Goal: Task Accomplishment & Management: Use online tool/utility

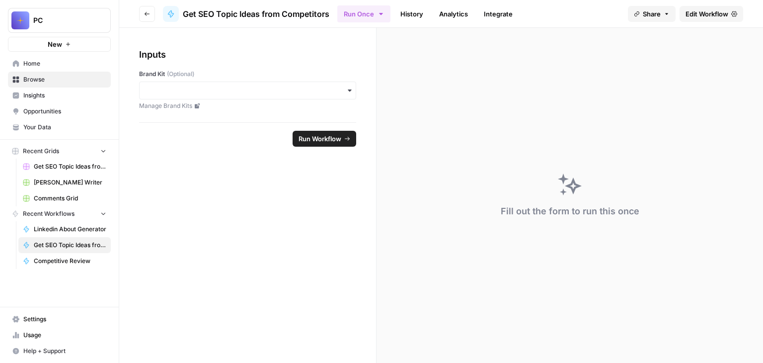
click at [46, 78] on span "Browse" at bounding box center [64, 79] width 83 height 9
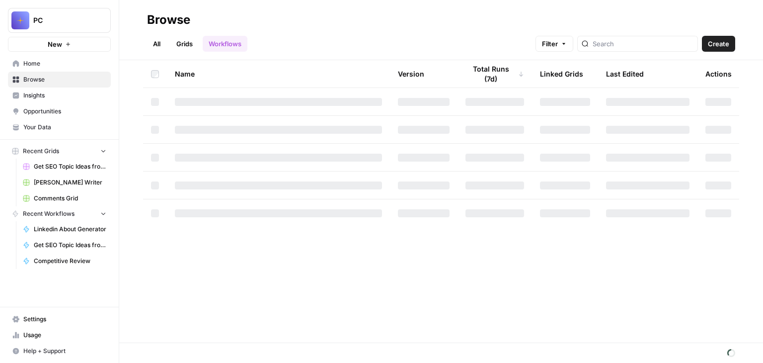
click at [75, 165] on span "Get SEO Topic Ideas from Competitors" at bounding box center [70, 166] width 73 height 9
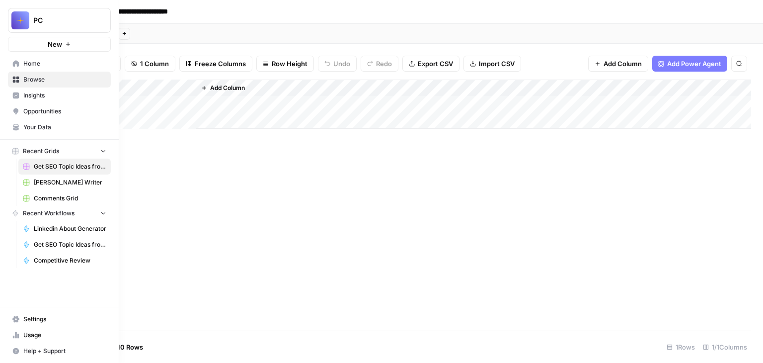
click at [11, 80] on link "Browse" at bounding box center [59, 80] width 103 height 16
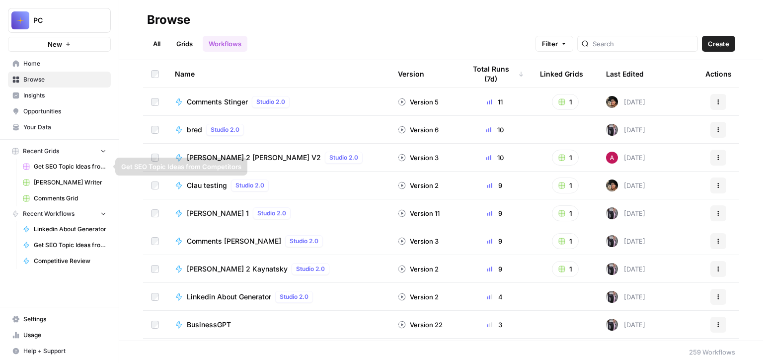
click at [55, 164] on span "Get SEO Topic Ideas from Competitors" at bounding box center [70, 166] width 73 height 9
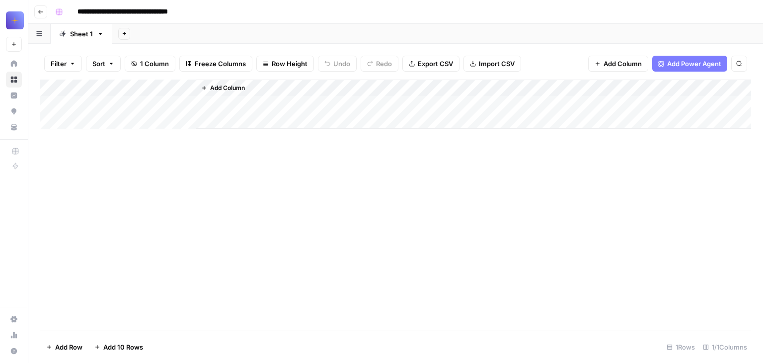
click at [36, 35] on button "button" at bounding box center [39, 33] width 22 height 19
click at [38, 34] on icon "button" at bounding box center [38, 33] width 5 height 5
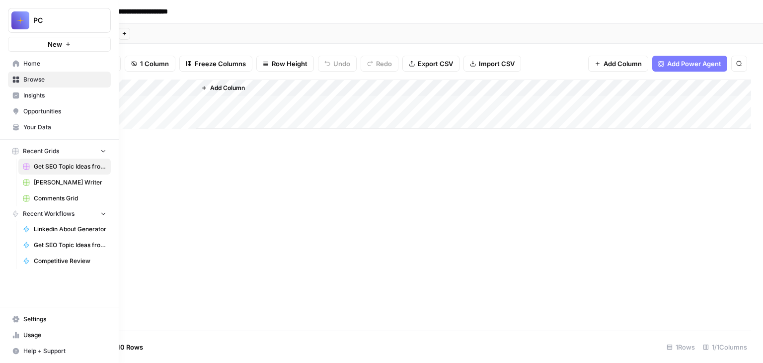
click at [28, 79] on span "Browse" at bounding box center [64, 79] width 83 height 9
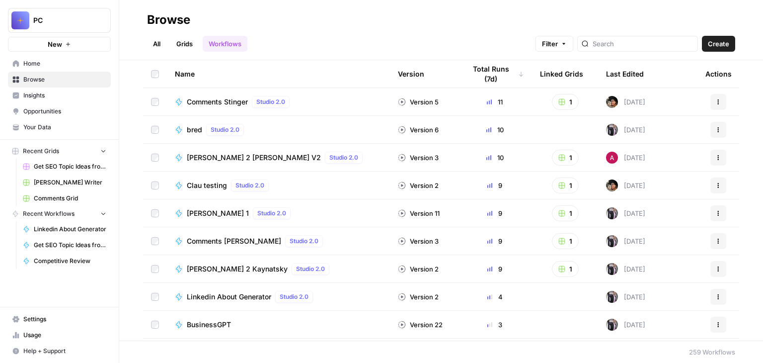
click at [223, 36] on link "Workflows" at bounding box center [225, 44] width 45 height 16
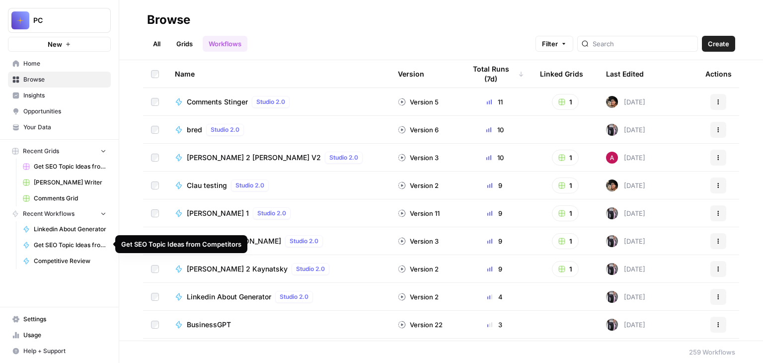
click at [66, 242] on span "Get SEO Topic Ideas from Competitors" at bounding box center [70, 244] width 73 height 9
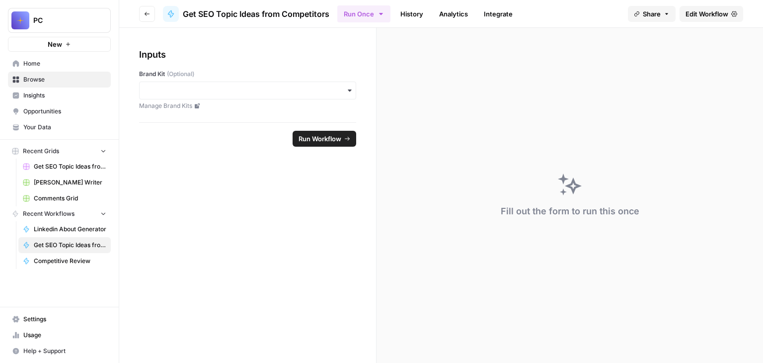
click at [705, 14] on span "Edit Workflow" at bounding box center [707, 14] width 43 height 10
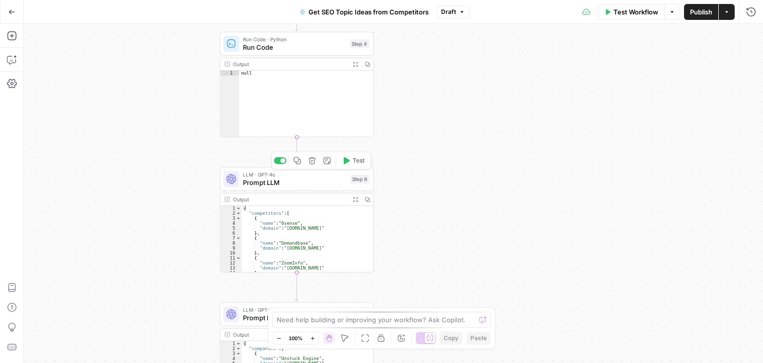
click at [313, 184] on span "Prompt LLM" at bounding box center [294, 182] width 103 height 10
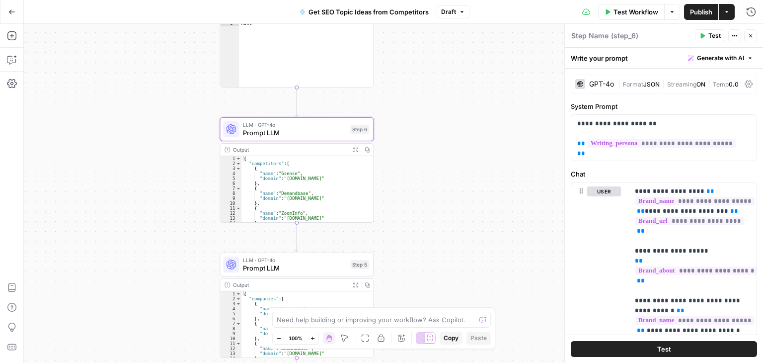
scroll to position [12, 0]
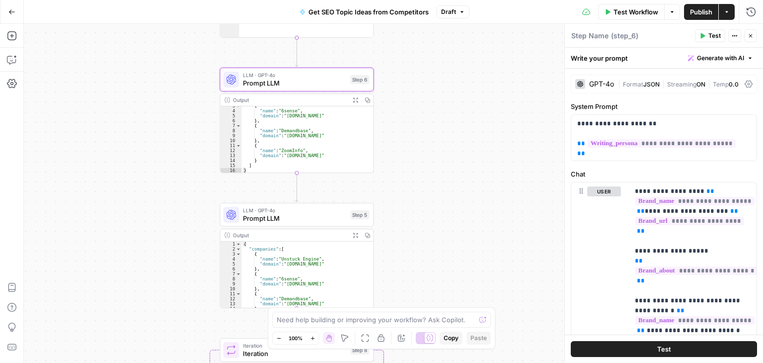
click at [314, 221] on span "Prompt LLM" at bounding box center [294, 218] width 103 height 10
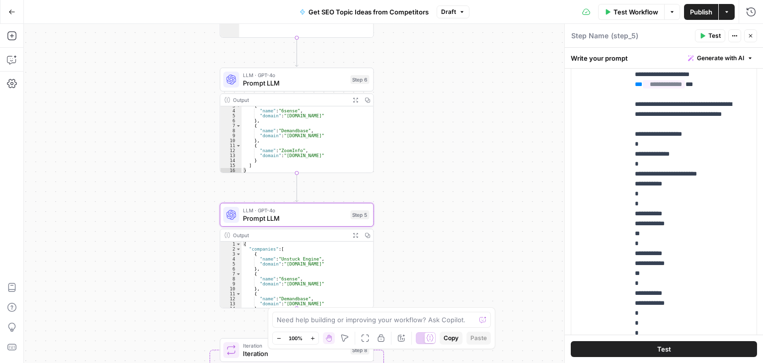
scroll to position [156, 0]
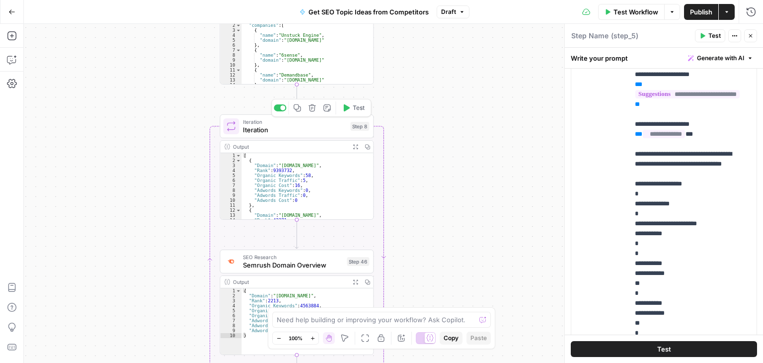
click at [261, 136] on div "Iteration Iteration Step 8 Copy step Delete step Add Note Test" at bounding box center [297, 126] width 154 height 24
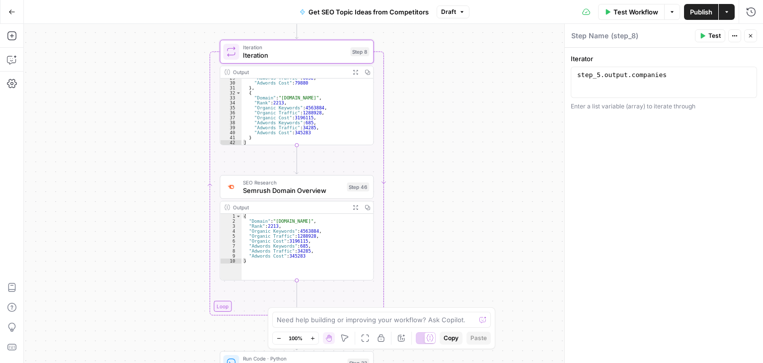
scroll to position [142, 0]
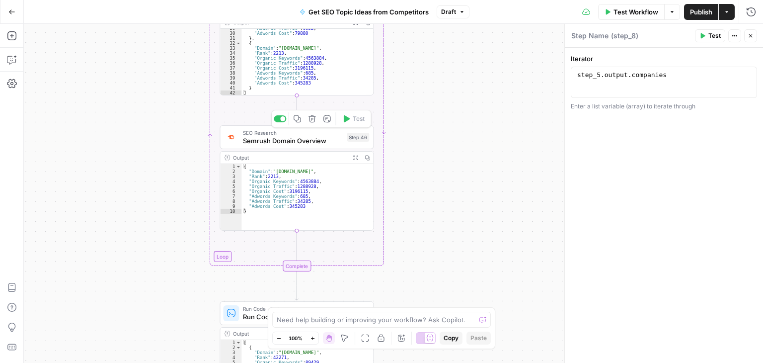
click at [303, 149] on div "SEO Research Semrush Domain Overview Step 46 Copy step Delete step Add Note Test" at bounding box center [297, 137] width 154 height 24
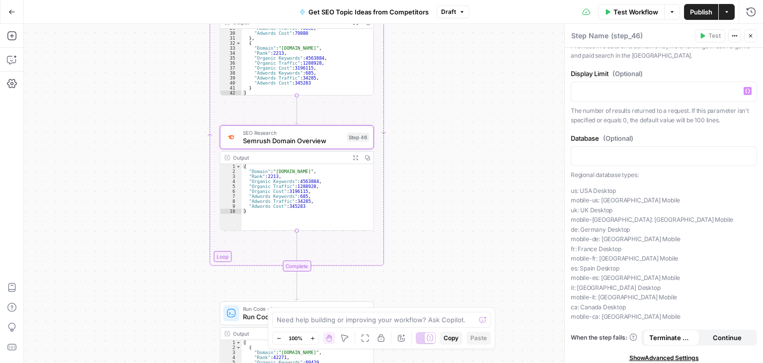
scroll to position [54, 0]
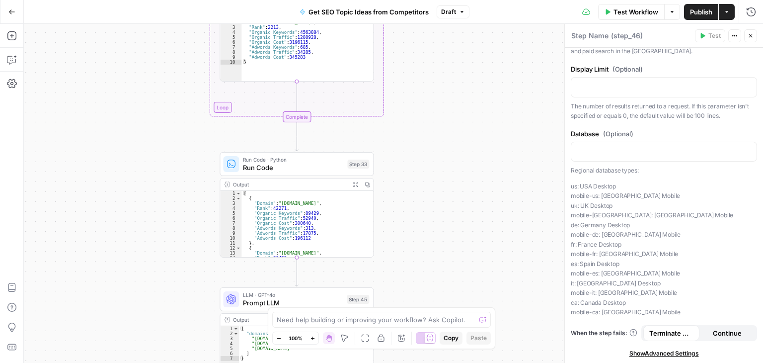
click at [288, 164] on span "Run Code" at bounding box center [293, 167] width 100 height 10
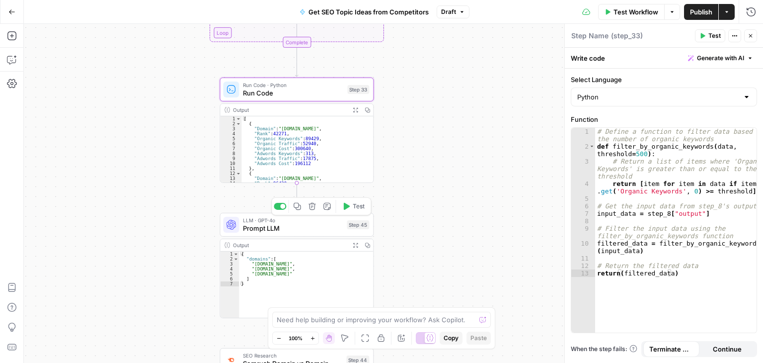
click at [303, 226] on span "Prompt LLM" at bounding box center [293, 228] width 100 height 10
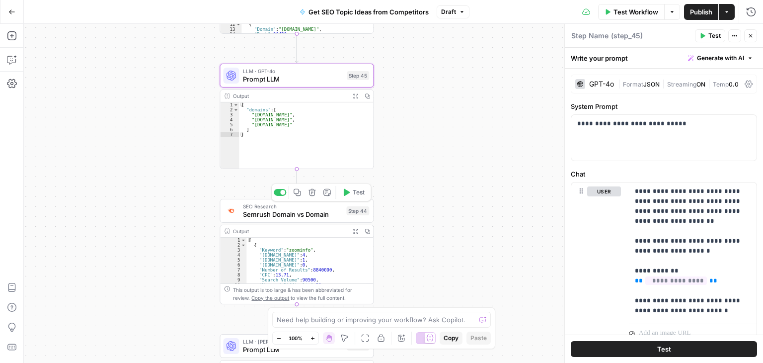
click at [289, 219] on div "SEO Research Semrush Domain vs Domain Step 44 Copy step Delete step Add Note Te…" at bounding box center [297, 211] width 154 height 24
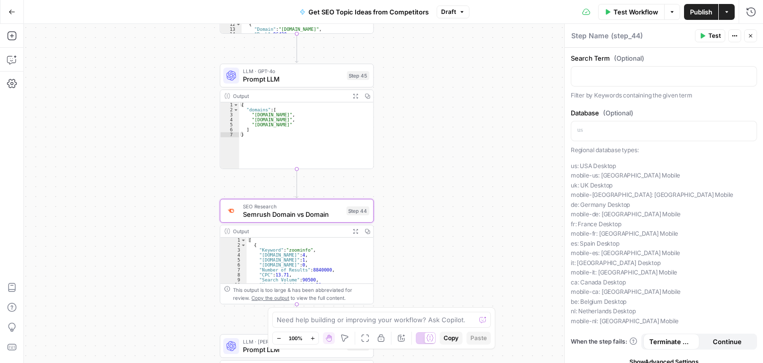
scroll to position [415, 0]
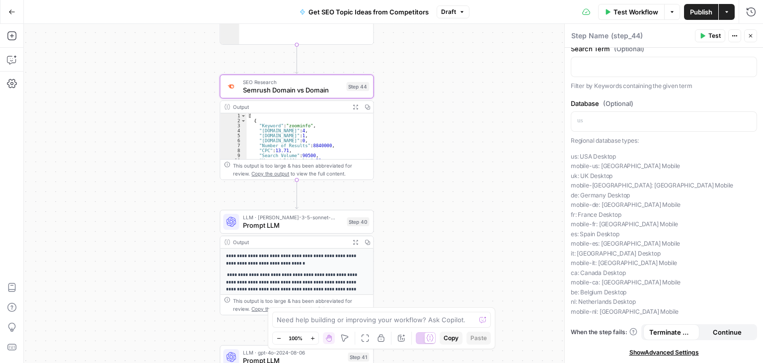
click at [330, 231] on div "LLM · claude-3-5-sonnet-20240620 Prompt LLM Step 40 Copy step Delete step Add N…" at bounding box center [297, 222] width 154 height 24
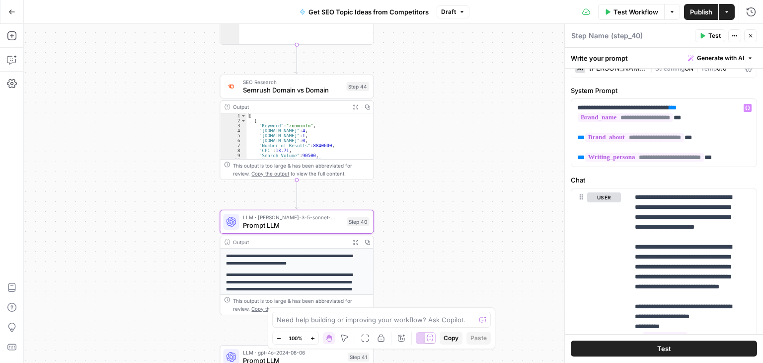
scroll to position [99, 0]
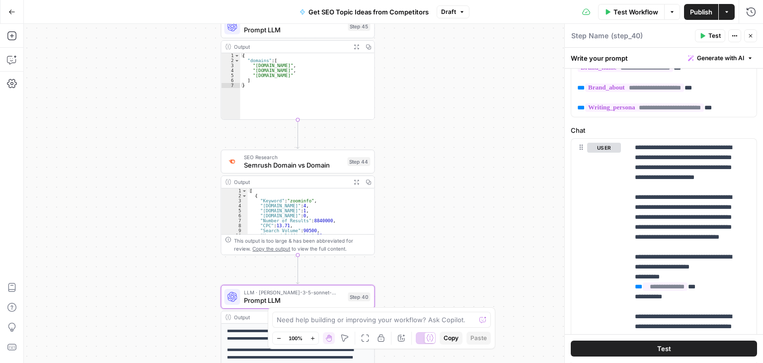
drag, startPoint x: 11, startPoint y: 7, endPoint x: 208, endPoint y: 45, distance: 200.7
click at [208, 45] on div "Workflow Set Inputs Inputs Run Code · Python Run Code Step 4 Output Expand Outp…" at bounding box center [393, 193] width 739 height 339
click at [13, 12] on icon "button" at bounding box center [11, 11] width 7 height 7
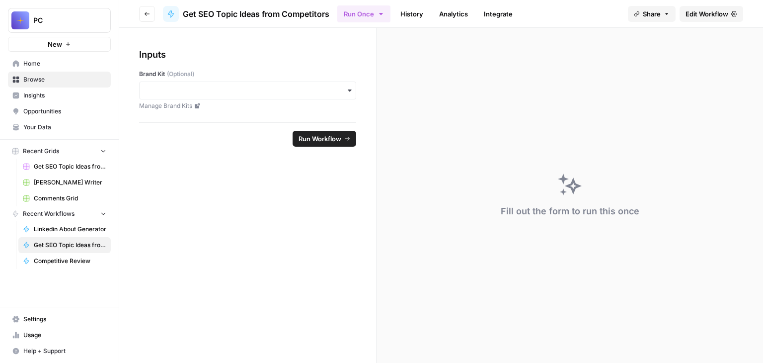
click at [33, 78] on span "Browse" at bounding box center [64, 79] width 83 height 9
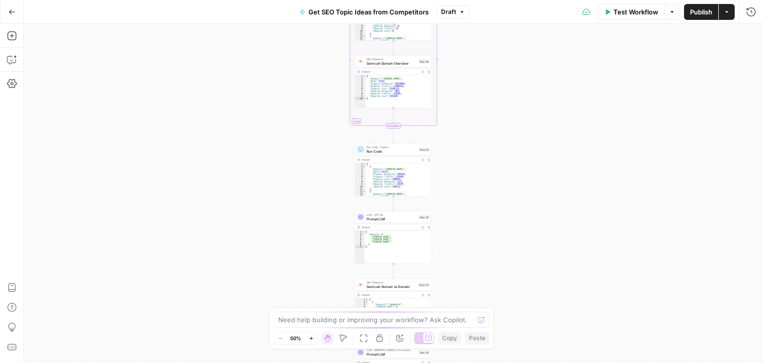
click at [10, 13] on icon "button" at bounding box center [11, 11] width 7 height 7
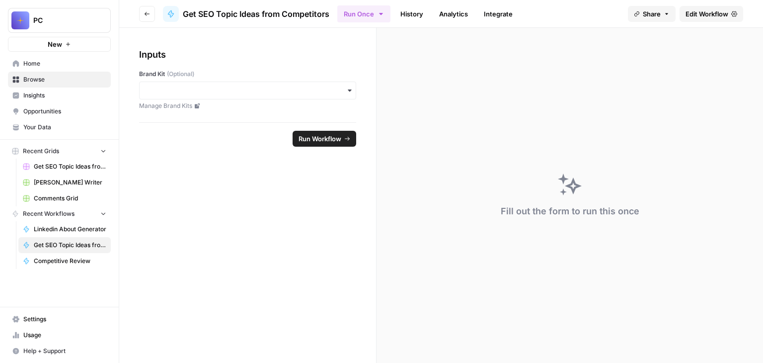
click at [58, 46] on span "New" at bounding box center [55, 44] width 14 height 10
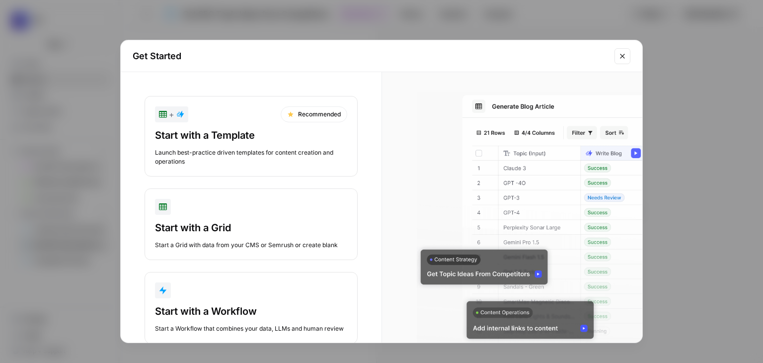
scroll to position [24, 0]
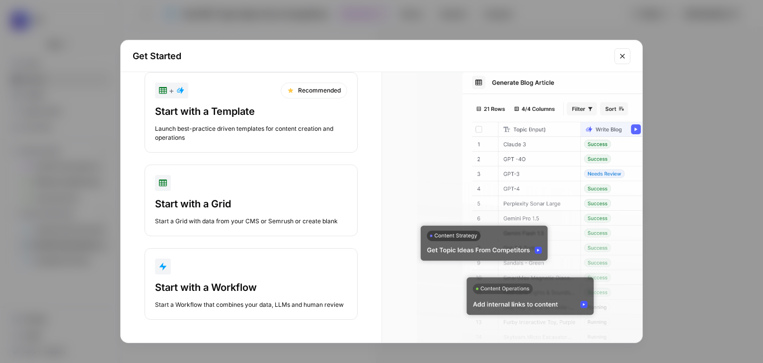
click at [247, 122] on div "Start with a Template Launch best-practice driven templates for content creatio…" at bounding box center [251, 123] width 192 height 38
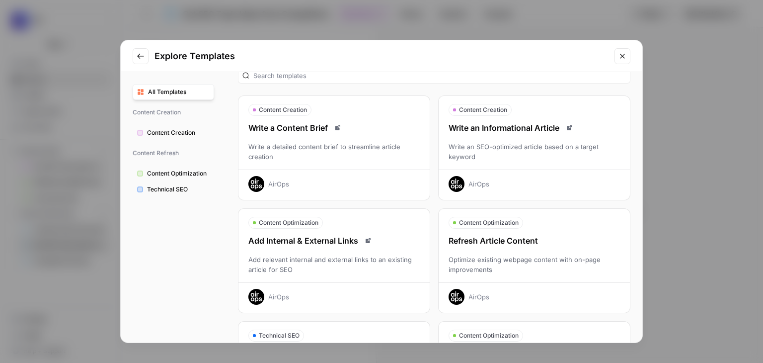
scroll to position [0, 0]
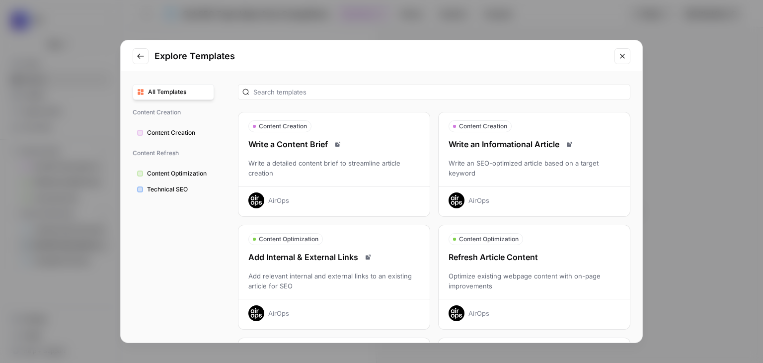
click at [142, 56] on icon "Go to previous step" at bounding box center [141, 56] width 8 height 8
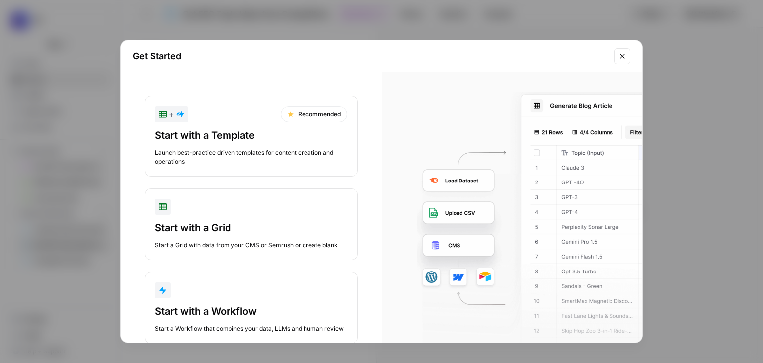
scroll to position [24, 0]
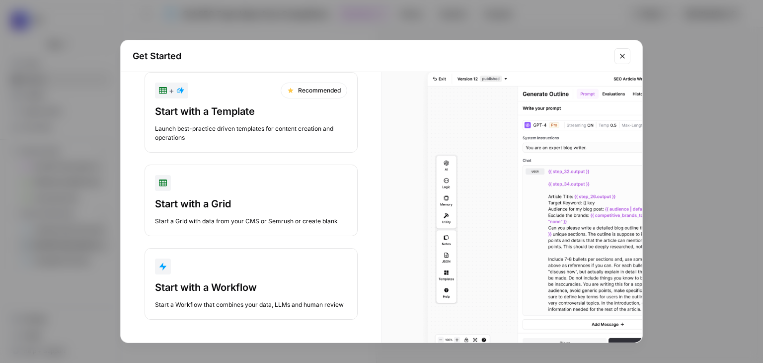
click at [229, 277] on button "Start with a Workflow Start a Workflow that combines your data, LLMs and human …" at bounding box center [251, 284] width 213 height 72
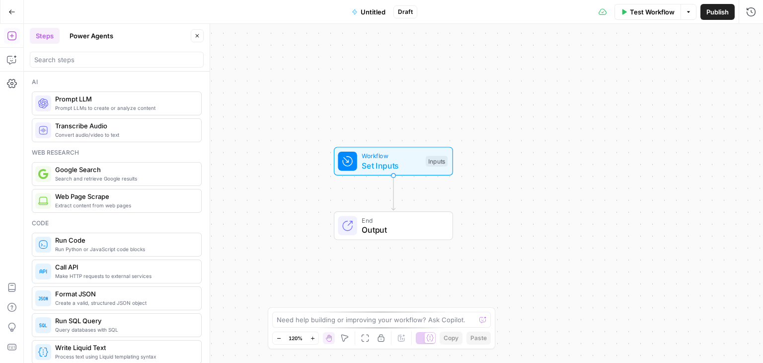
click at [374, 8] on span "Untitled" at bounding box center [373, 12] width 25 height 10
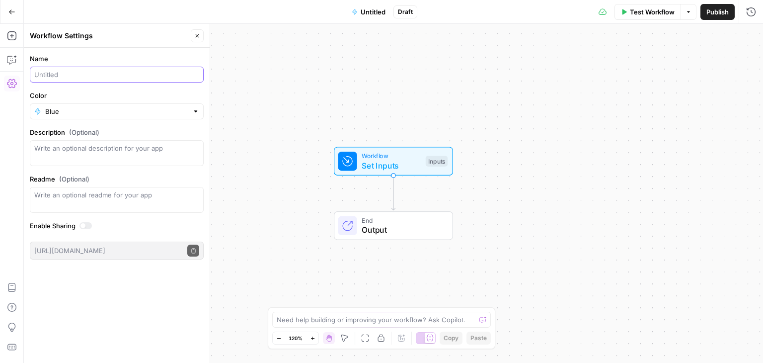
click at [74, 77] on input "Name" at bounding box center [116, 75] width 165 height 10
type input "Competitor-Comparison-Blog-Generator"
click at [428, 13] on span "Competitor-Comparison-Blog-Generator" at bounding box center [373, 12] width 128 height 10
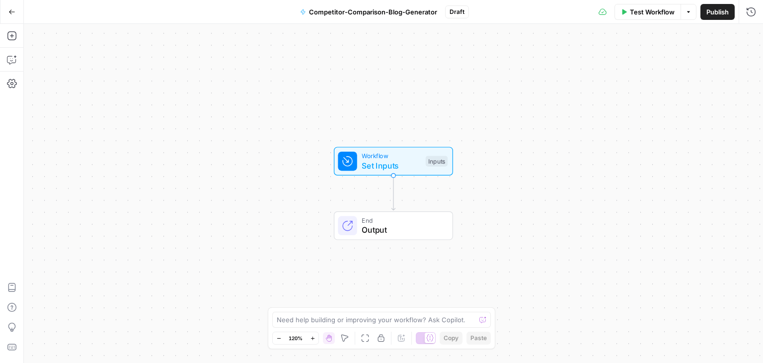
click at [381, 8] on span "Competitor-Comparison-Blog-Generator" at bounding box center [373, 12] width 128 height 10
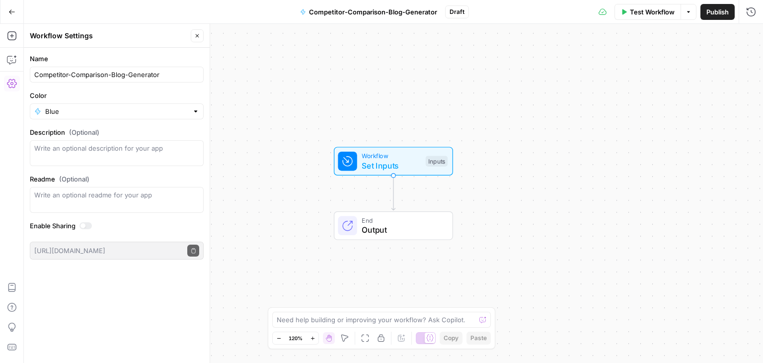
click at [381, 8] on span "Competitor-Comparison-Blog-Generator" at bounding box center [373, 12] width 128 height 10
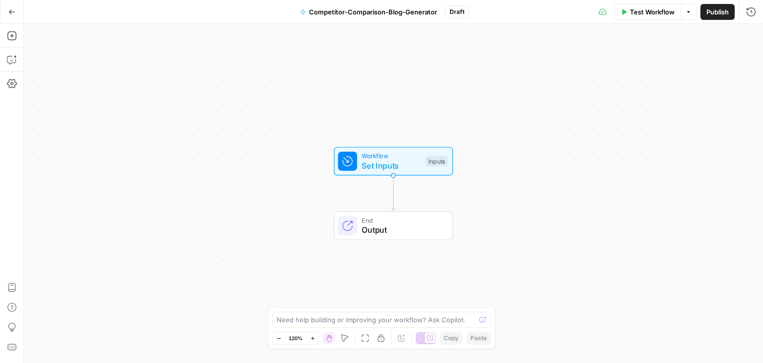
click at [358, 16] on button "Competitor-Comparison-Blog-Generator" at bounding box center [368, 12] width 149 height 16
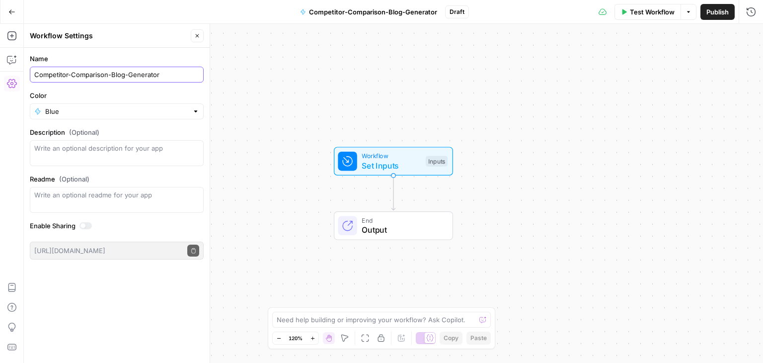
click at [159, 78] on input "Competitor-Comparison-Blog-Generator" at bounding box center [116, 75] width 165 height 10
type input "Competitor-Comparison-Blog-Generator-[PERSON_NAME]"
click at [131, 93] on label "Color" at bounding box center [117, 95] width 174 height 10
click at [131, 106] on input "Blue" at bounding box center [116, 111] width 143 height 10
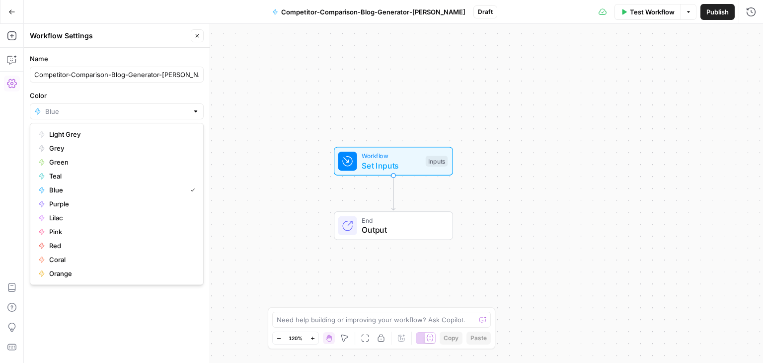
type input "Blue"
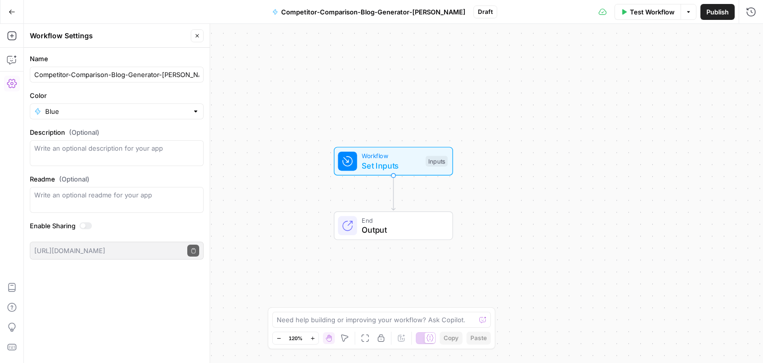
click at [149, 92] on label "Color" at bounding box center [117, 95] width 174 height 10
click at [149, 106] on input "Blue" at bounding box center [116, 111] width 143 height 10
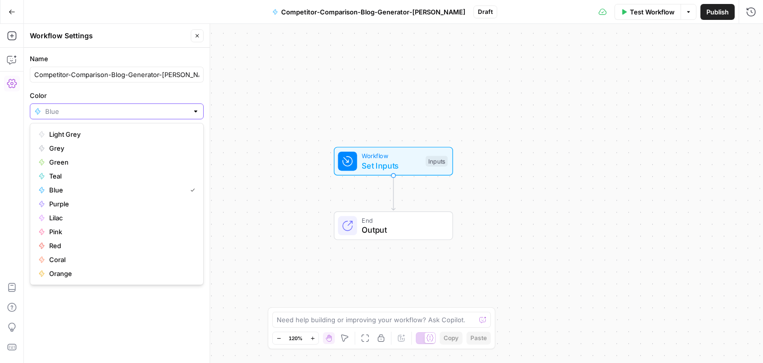
click at [175, 114] on input "Color" at bounding box center [116, 111] width 143 height 10
click at [196, 114] on div at bounding box center [195, 111] width 7 height 10
type input "Blue"
click at [177, 98] on label "Color" at bounding box center [117, 95] width 174 height 10
click at [177, 106] on input "Blue" at bounding box center [116, 111] width 143 height 10
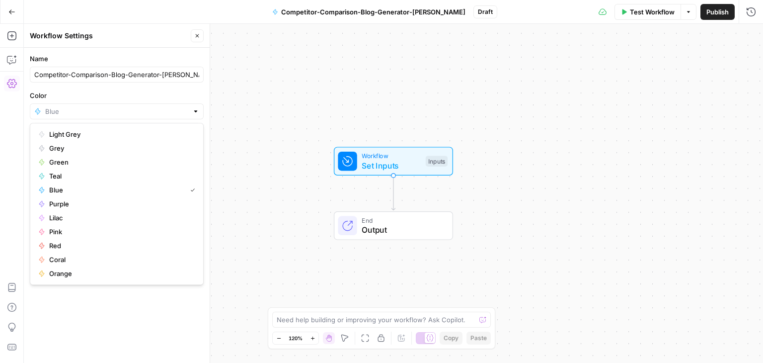
type input "Blue"
click at [165, 96] on label "Color" at bounding box center [117, 95] width 174 height 10
click at [165, 106] on input "Blue" at bounding box center [116, 111] width 143 height 10
click at [58, 189] on span "Blue" at bounding box center [115, 190] width 133 height 10
type input "Blue"
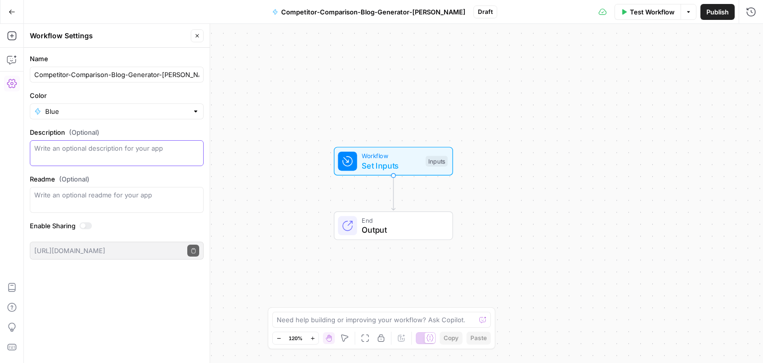
click at [64, 150] on textarea "Description (Optional)" at bounding box center [116, 153] width 165 height 20
paste textarea "Automated competitor comparison blog post creation pipeline - from SEO data to …"
type textarea "Automated competitor comparison blog post creation pipeline - from SEO data to …"
click at [117, 195] on textarea "Readme (Optional)" at bounding box center [116, 195] width 165 height 10
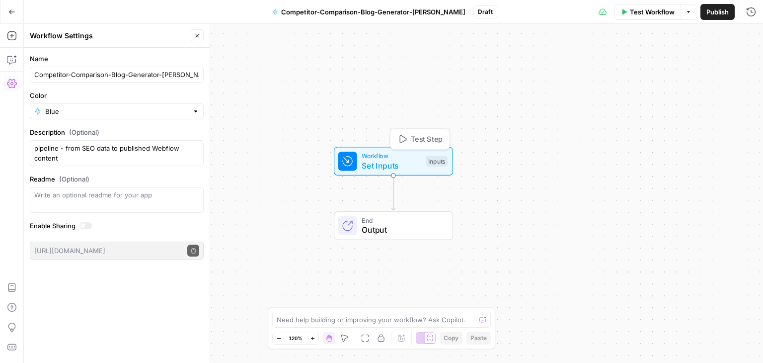
click at [378, 161] on span "Set Inputs" at bounding box center [391, 165] width 59 height 12
click at [630, 69] on button "Add Field" at bounding box center [655, 68] width 165 height 16
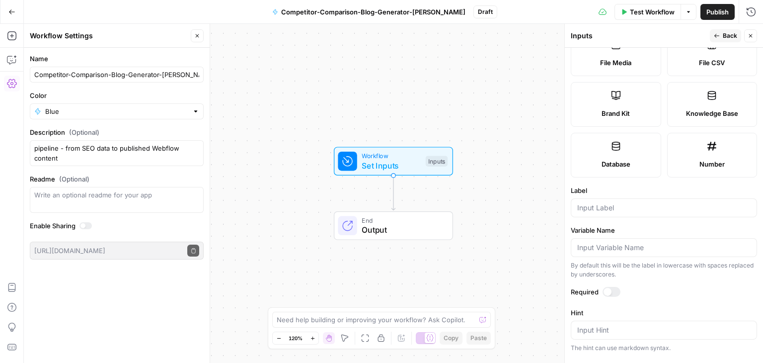
scroll to position [138, 0]
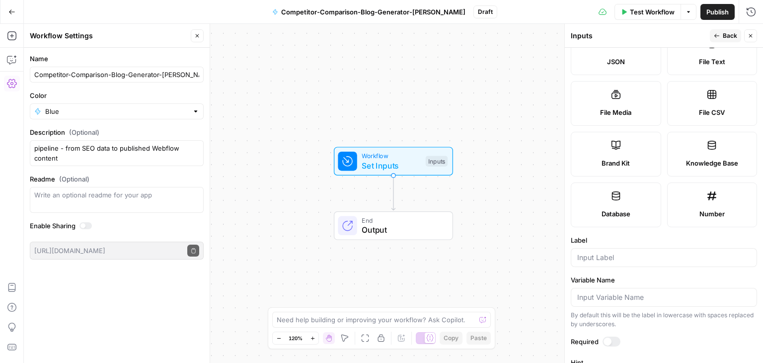
click at [615, 161] on span "Brand Kit" at bounding box center [616, 163] width 28 height 10
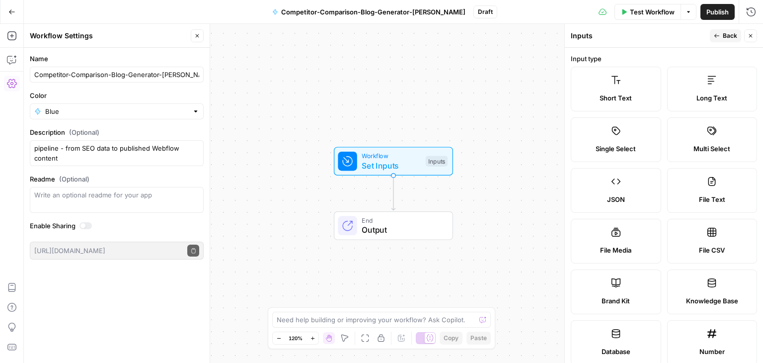
scroll to position [99, 0]
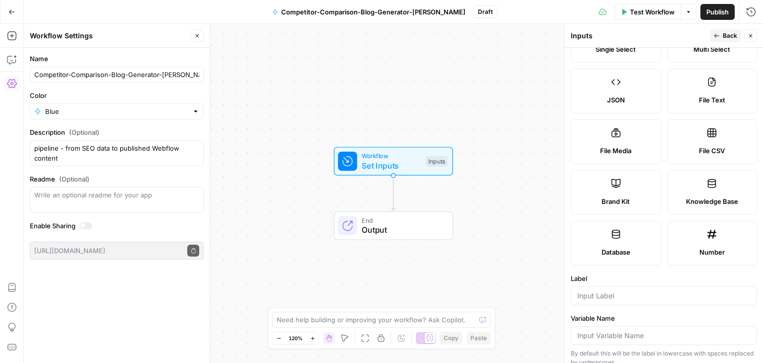
click at [701, 142] on label "File CSV" at bounding box center [712, 141] width 90 height 45
click at [614, 184] on icon at bounding box center [616, 183] width 10 height 10
click at [729, 32] on span "Back" at bounding box center [730, 35] width 14 height 9
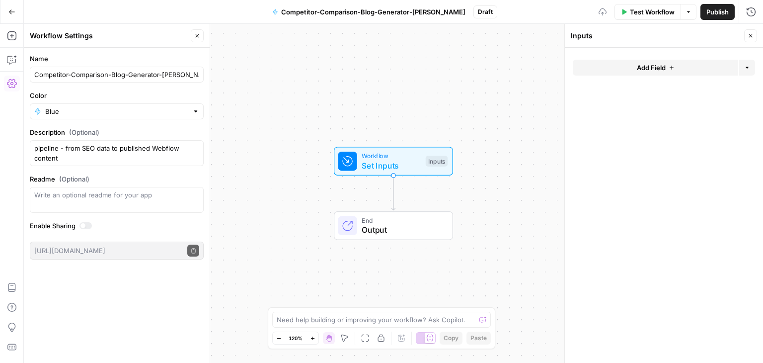
click at [679, 68] on button "Add Field" at bounding box center [655, 68] width 165 height 16
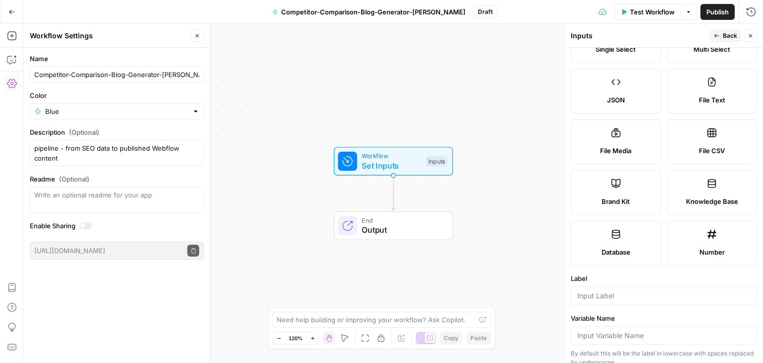
click at [614, 184] on icon at bounding box center [616, 183] width 9 height 9
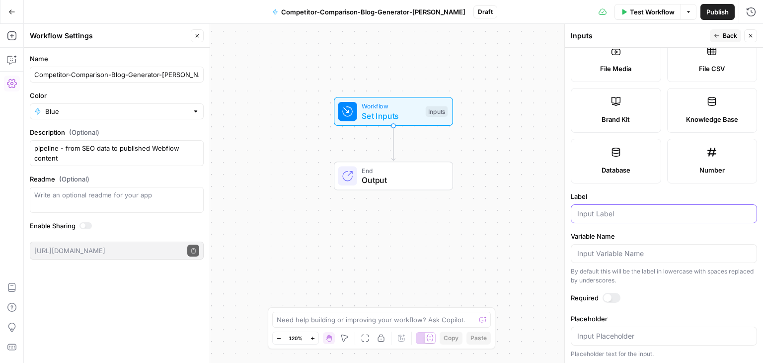
click at [596, 215] on input "Label" at bounding box center [663, 214] width 173 height 10
type input "Brand Kit"
click at [610, 294] on div at bounding box center [608, 298] width 8 height 8
click at [724, 36] on span "Back" at bounding box center [730, 35] width 14 height 9
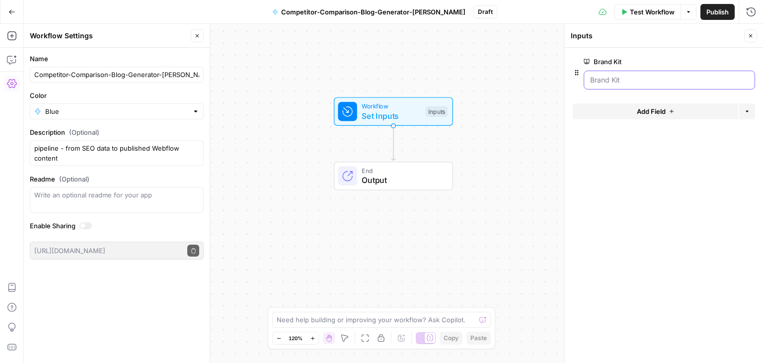
click at [655, 81] on Kit "Brand Kit" at bounding box center [669, 80] width 158 height 10
click at [606, 82] on Kit "Brand Kit" at bounding box center [669, 80] width 158 height 10
click at [664, 110] on span "Add Field" at bounding box center [651, 111] width 29 height 10
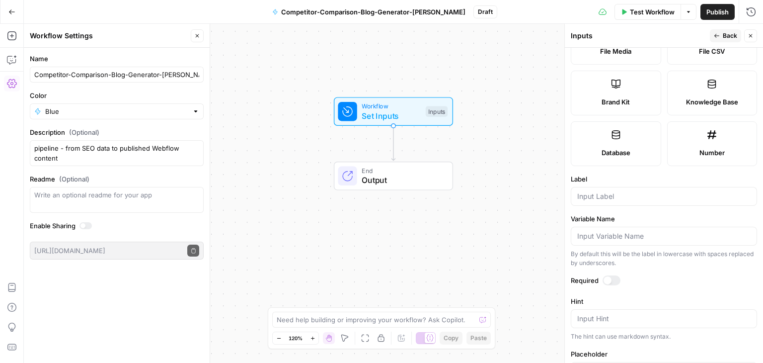
scroll to position [149, 0]
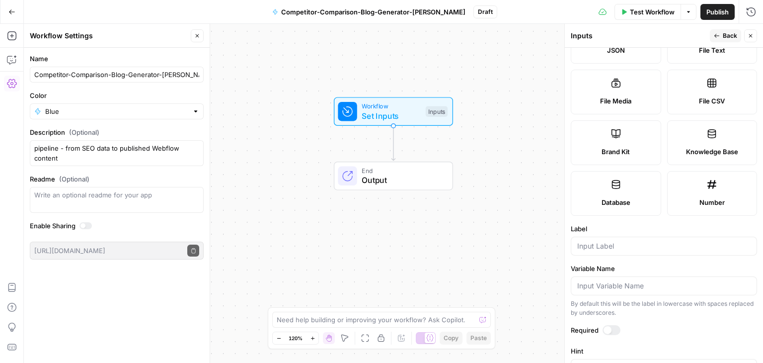
click at [699, 94] on label "File CSV" at bounding box center [712, 92] width 90 height 45
type textarea "Supports .csv file type"
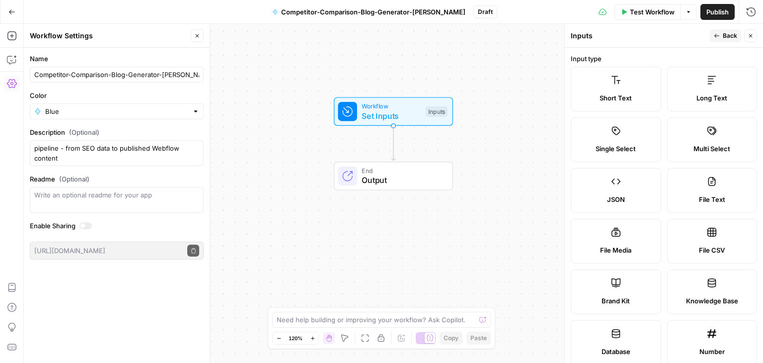
scroll to position [234, 0]
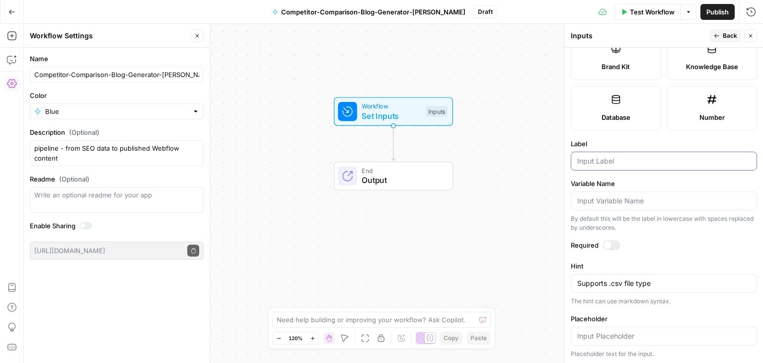
click at [594, 163] on input "Label" at bounding box center [663, 161] width 173 height 10
type input "SEO Database"
click at [612, 241] on div at bounding box center [612, 245] width 18 height 10
click at [719, 36] on icon "button" at bounding box center [717, 36] width 6 height 6
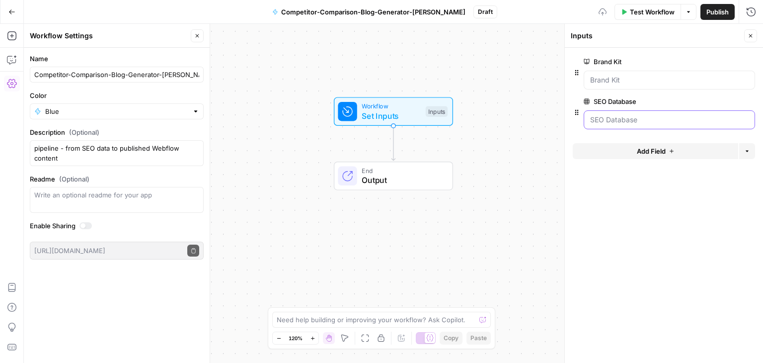
click at [643, 122] on Database "SEO Database" at bounding box center [669, 120] width 158 height 10
click at [11, 61] on icon "button" at bounding box center [11, 61] width 2 height 0
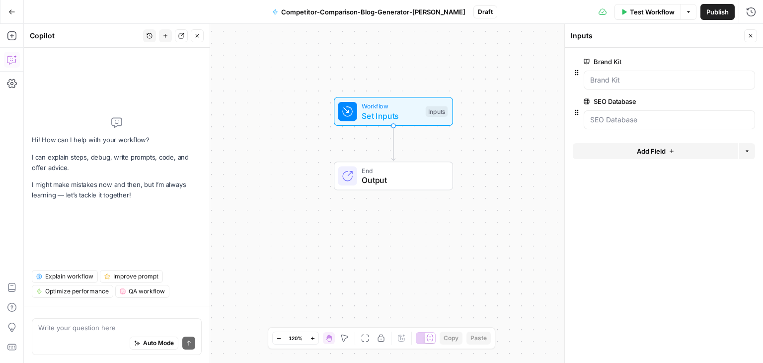
type textarea "Create the first AI agent for my "Competitor-Comparison-Blog-Generator" workflo…"
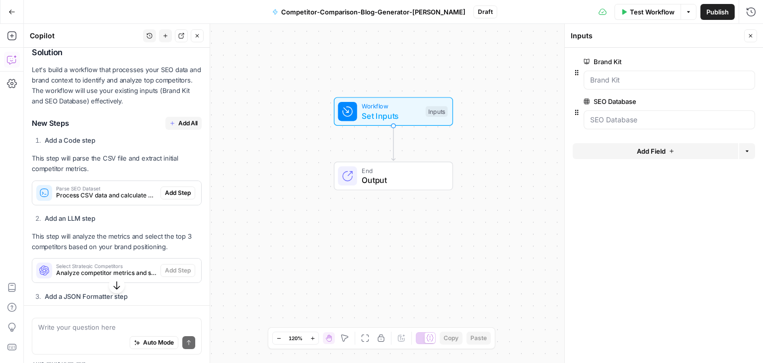
scroll to position [795, 0]
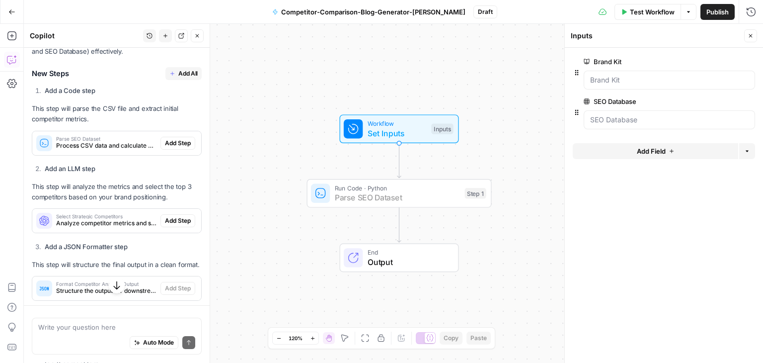
click at [170, 143] on span "Add Step" at bounding box center [178, 143] width 26 height 9
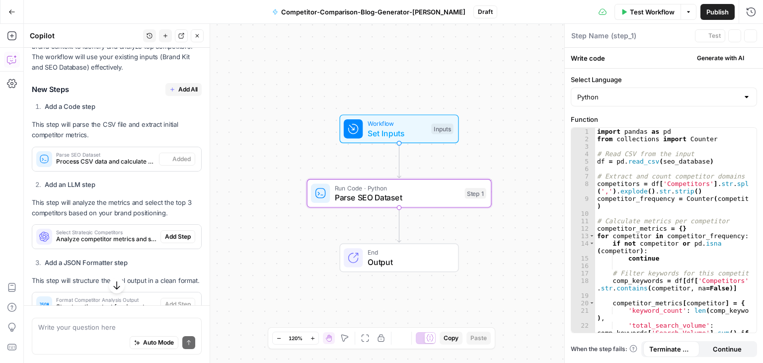
type textarea "Parse SEO Dataset"
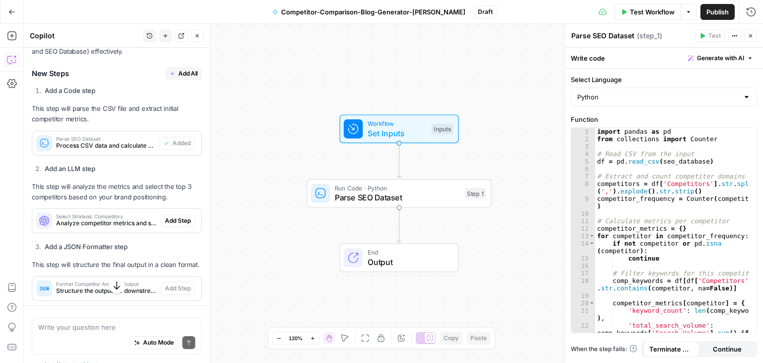
scroll to position [861, 0]
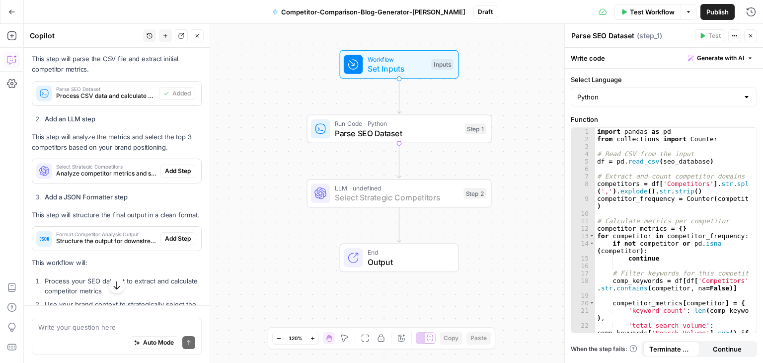
click at [169, 170] on span "Add Step" at bounding box center [178, 170] width 26 height 9
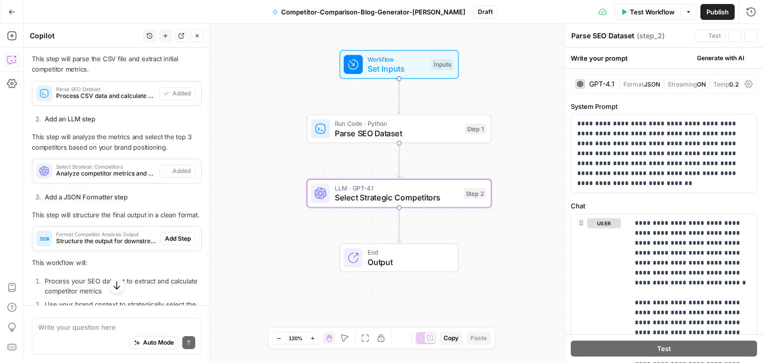
type textarea "Select Strategic Competitors"
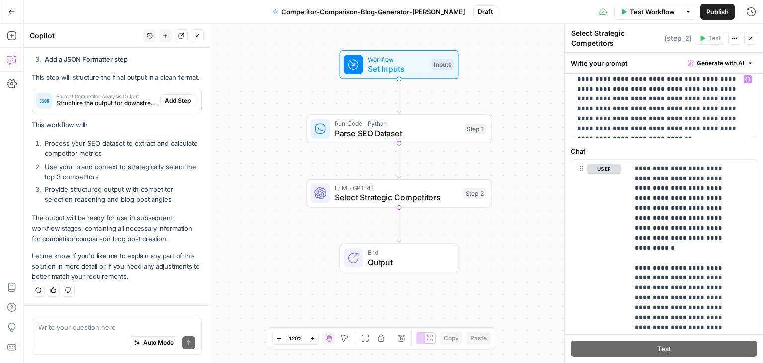
scroll to position [0, 0]
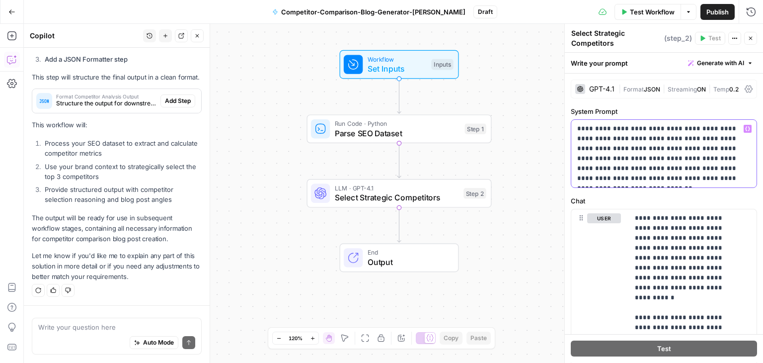
click at [665, 169] on p "**********" at bounding box center [660, 154] width 166 height 60
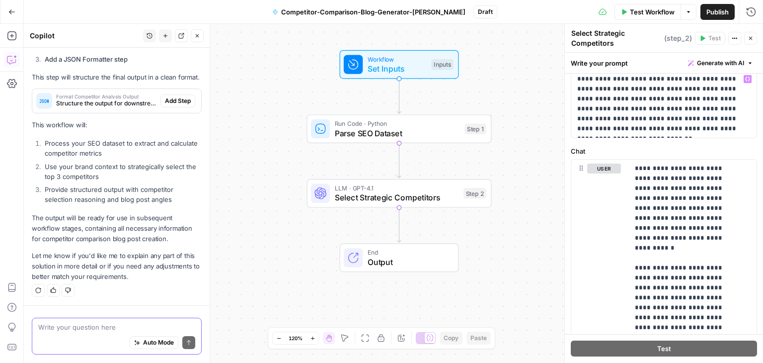
click at [53, 329] on textarea at bounding box center [116, 327] width 157 height 10
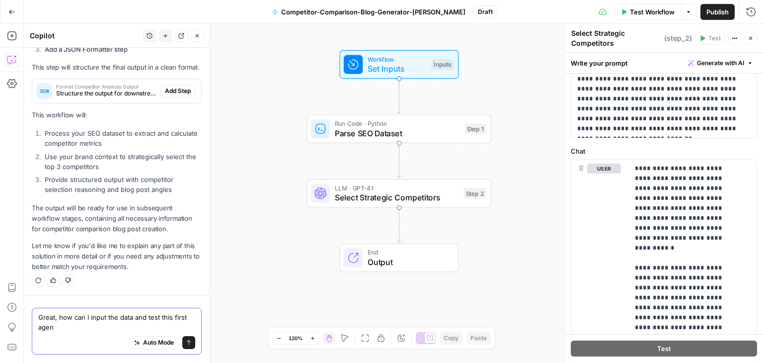
type textarea "Great, how can I input the data and test this first agent"
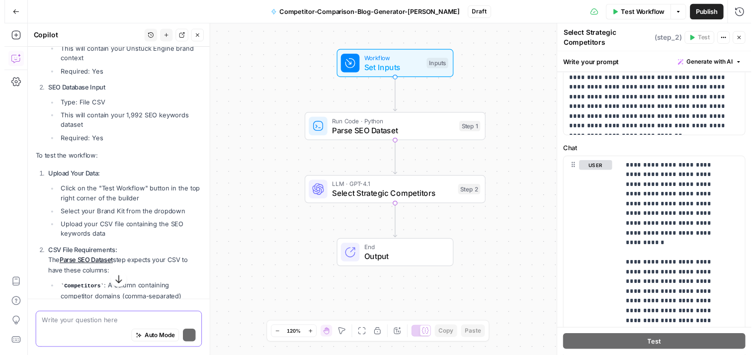
scroll to position [1361, 0]
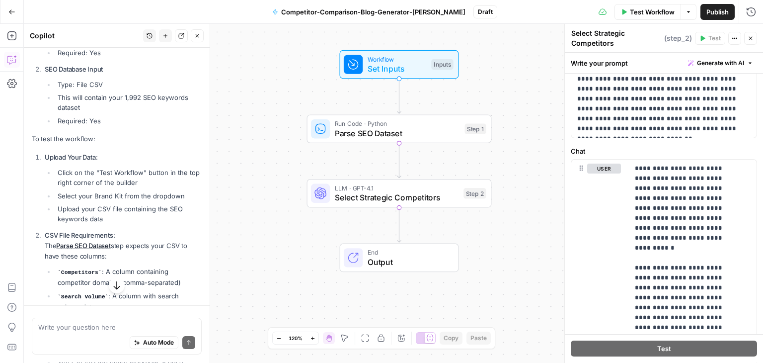
click at [659, 11] on span "Test Workflow" at bounding box center [652, 12] width 45 height 10
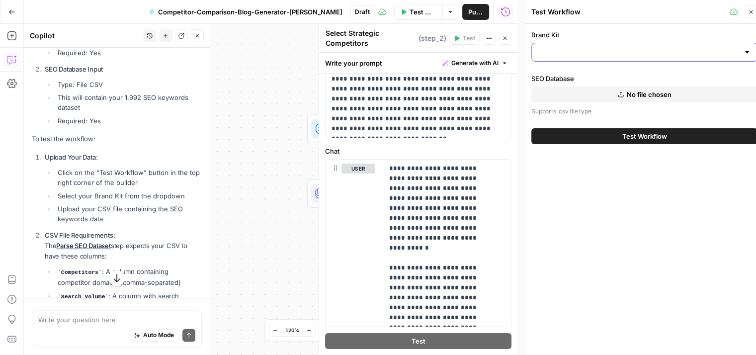
click at [594, 54] on input "Brand Kit" at bounding box center [638, 52] width 201 height 10
click at [574, 81] on span "Unstuck Engine" at bounding box center [640, 77] width 205 height 10
type input "Unstuck Engine"
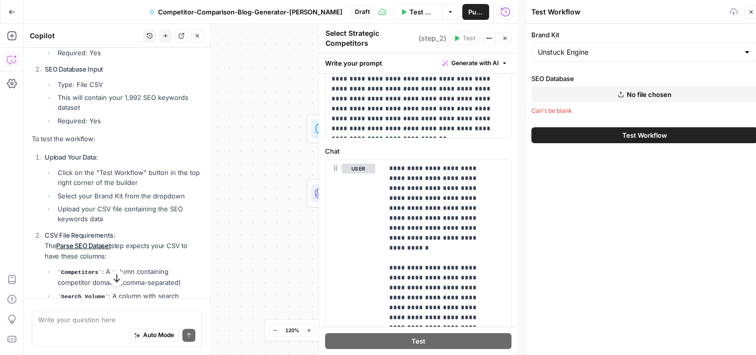
click at [610, 92] on button "No file chosen" at bounding box center [644, 94] width 226 height 16
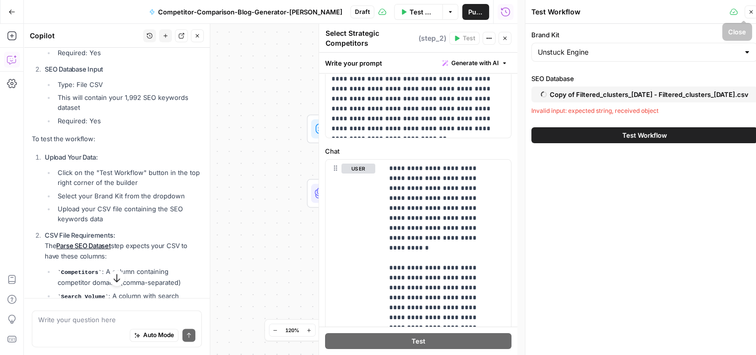
click at [749, 11] on icon "button" at bounding box center [751, 12] width 6 height 6
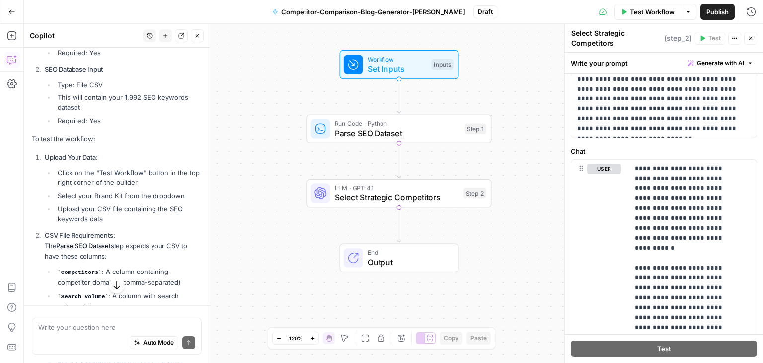
click at [657, 14] on span "Test Workflow" at bounding box center [652, 12] width 45 height 10
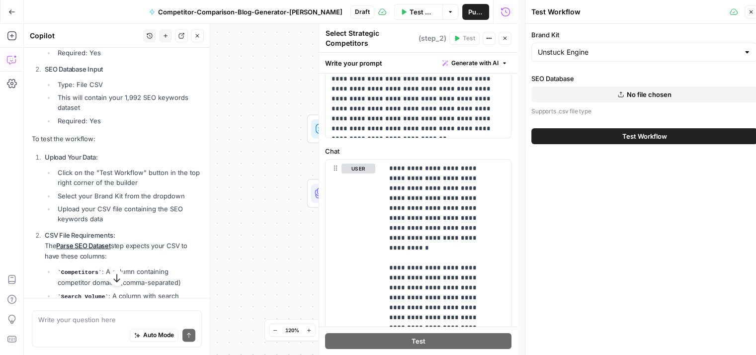
click at [601, 93] on button "No file chosen" at bounding box center [644, 94] width 226 height 16
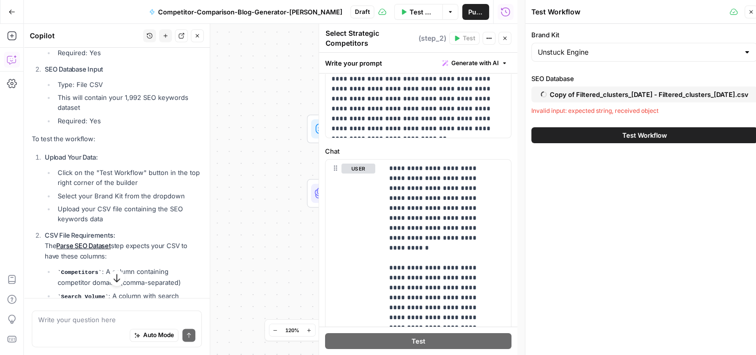
click at [749, 12] on icon "button" at bounding box center [751, 12] width 6 height 6
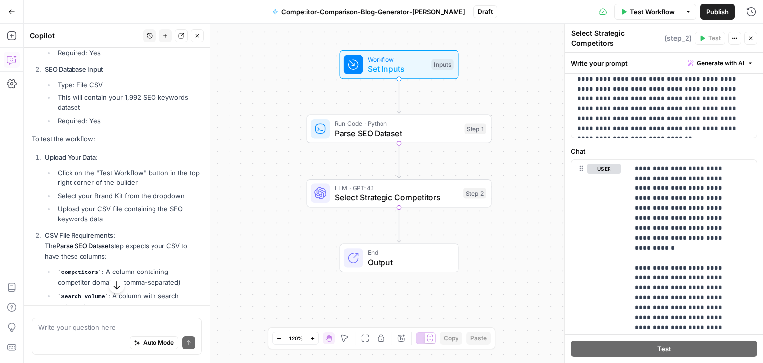
click at [658, 10] on span "Test Workflow" at bounding box center [652, 12] width 45 height 10
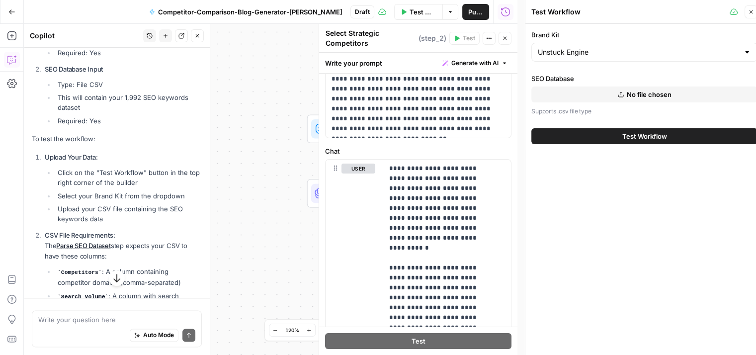
click at [596, 94] on button "No file chosen" at bounding box center [644, 94] width 226 height 16
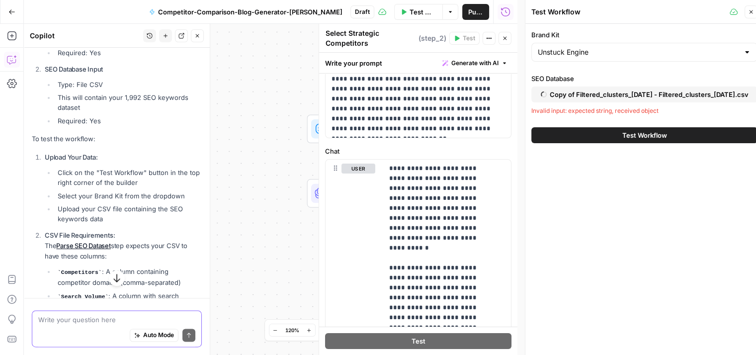
click at [98, 324] on textarea at bounding box center [116, 320] width 157 height 10
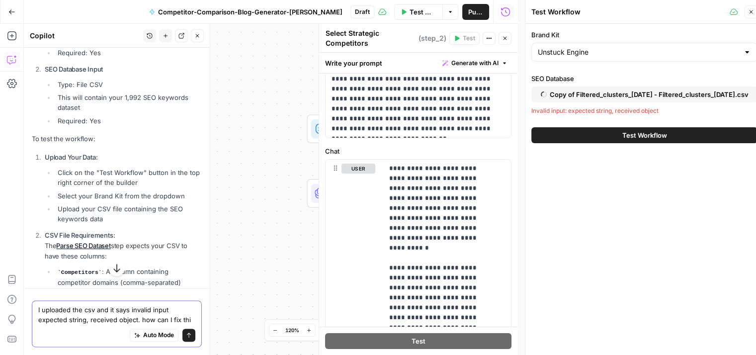
type textarea "I uploaded the csv and it says invalid input expected string, received object. …"
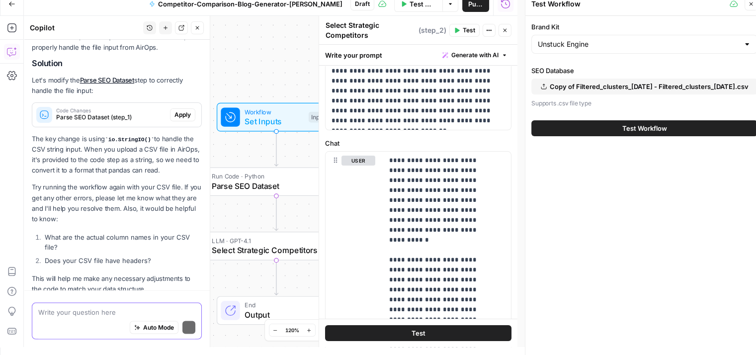
scroll to position [1944, 0]
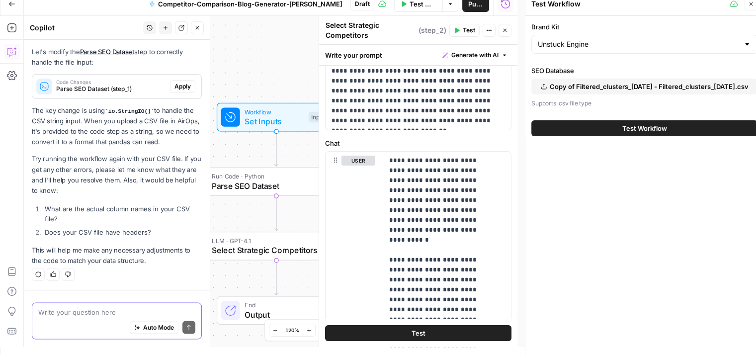
click at [70, 315] on textarea at bounding box center [116, 312] width 157 height 10
click at [606, 132] on button "Test Workflow" at bounding box center [644, 128] width 226 height 16
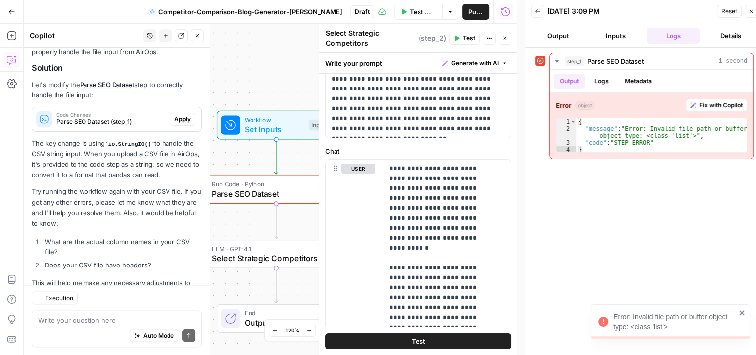
scroll to position [1957, 0]
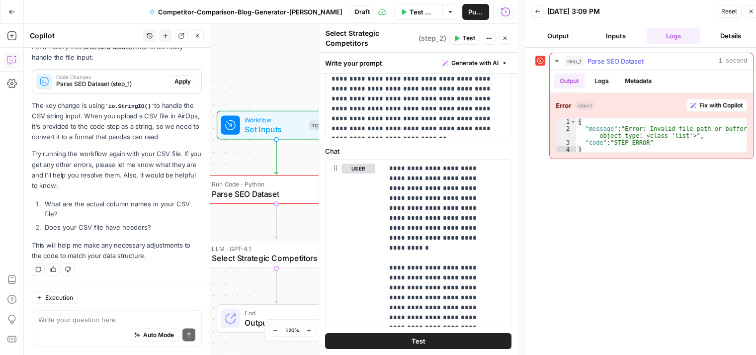
click at [712, 104] on span "Fix with Copilot" at bounding box center [720, 105] width 43 height 9
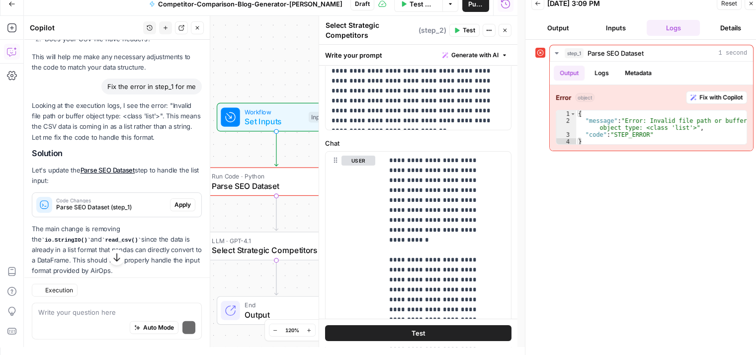
scroll to position [2149, 0]
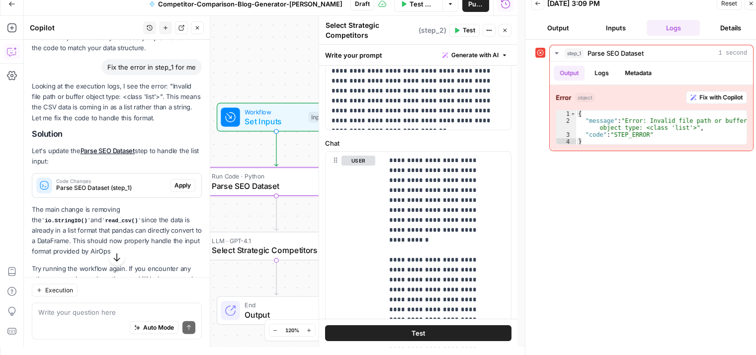
click at [174, 190] on span "Apply" at bounding box center [182, 185] width 16 height 9
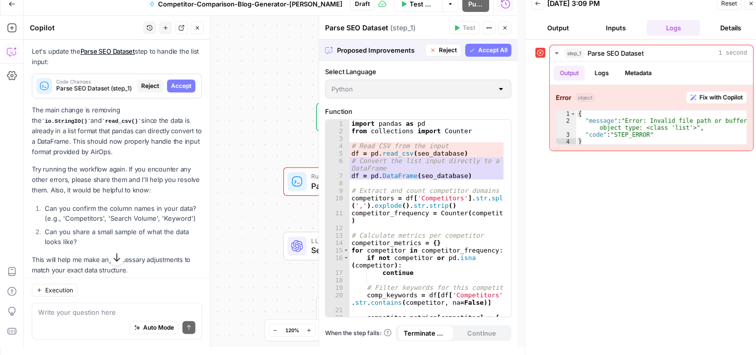
scroll to position [2262, 0]
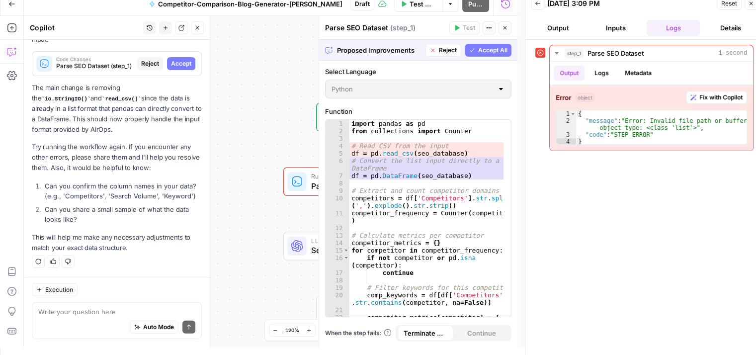
click at [486, 50] on span "Accept All" at bounding box center [492, 50] width 29 height 9
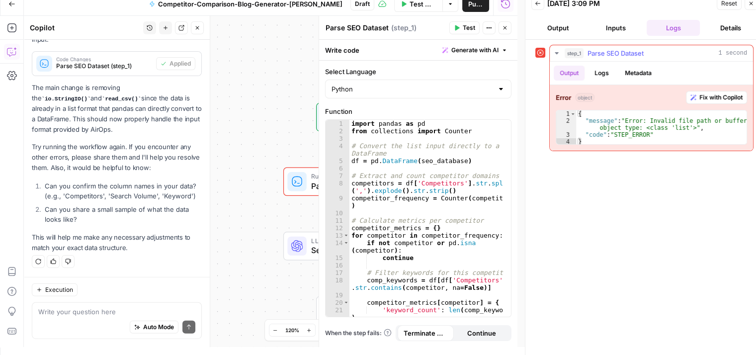
scroll to position [0, 0]
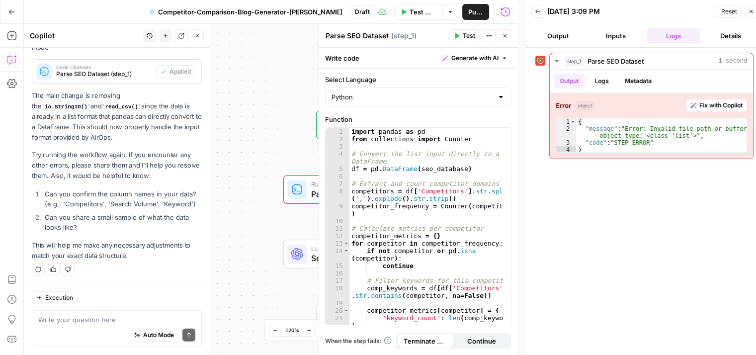
click at [467, 36] on span "Test" at bounding box center [469, 35] width 12 height 9
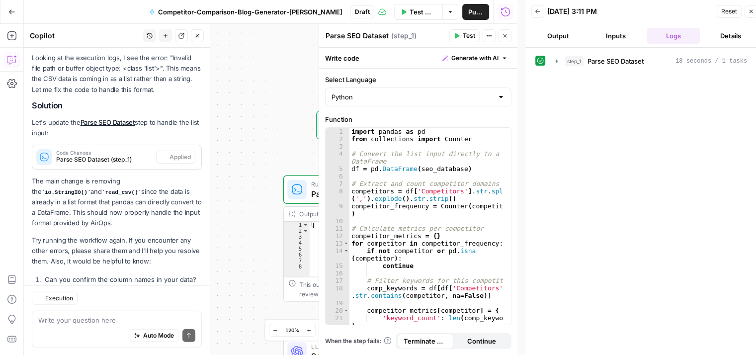
scroll to position [2325, 0]
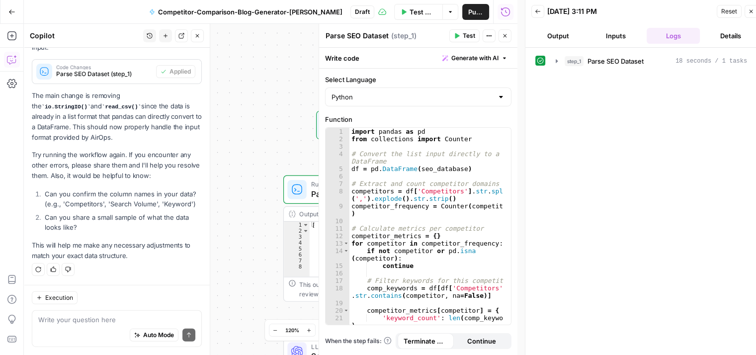
click at [612, 34] on button "Inputs" at bounding box center [616, 36] width 54 height 16
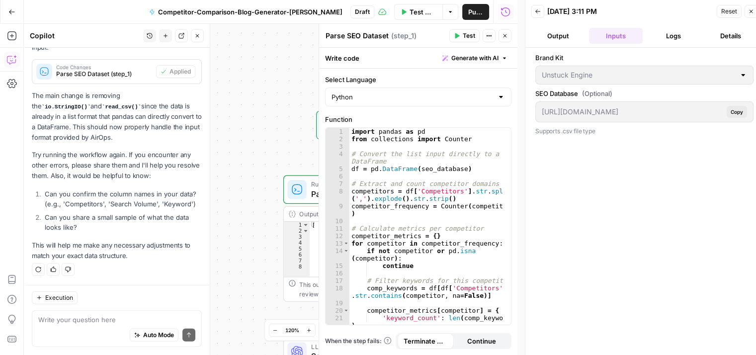
click at [559, 35] on button "Output" at bounding box center [558, 36] width 54 height 16
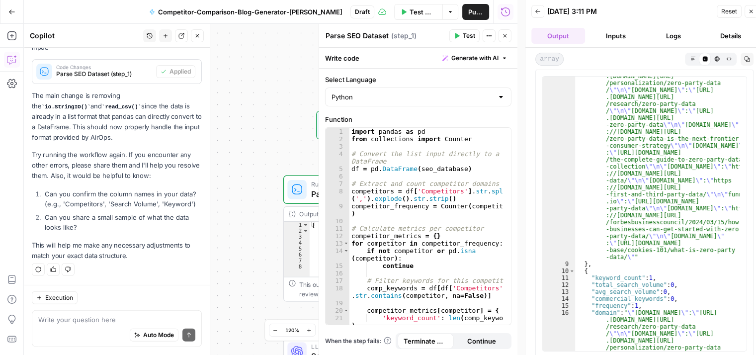
scroll to position [0, 0]
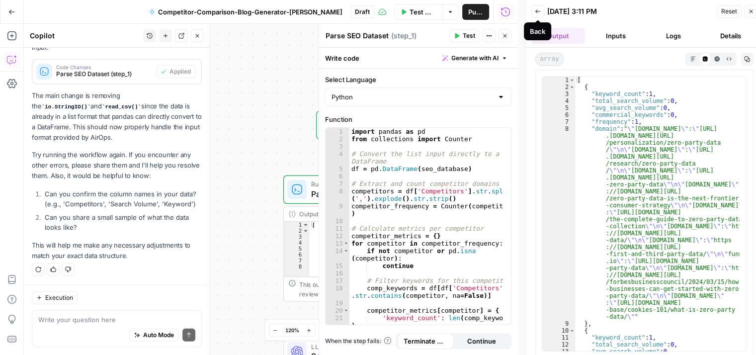
click at [538, 12] on icon "button" at bounding box center [538, 11] width 6 height 6
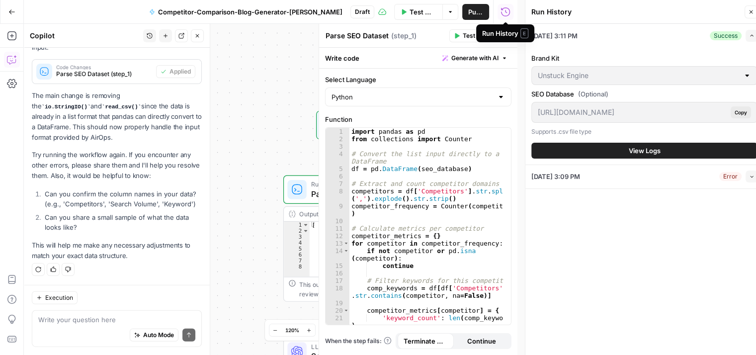
click at [505, 12] on icon "button" at bounding box center [505, 12] width 10 height 10
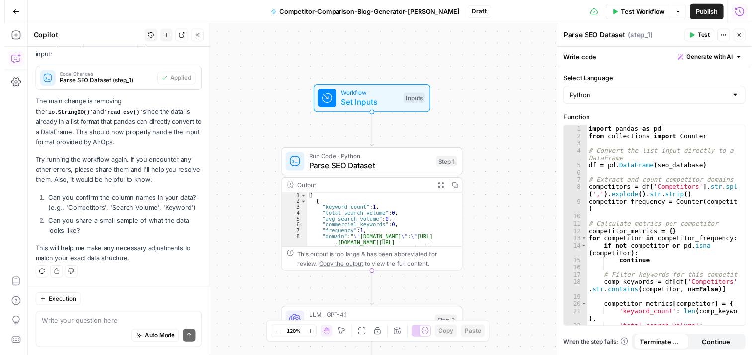
scroll to position [30, 0]
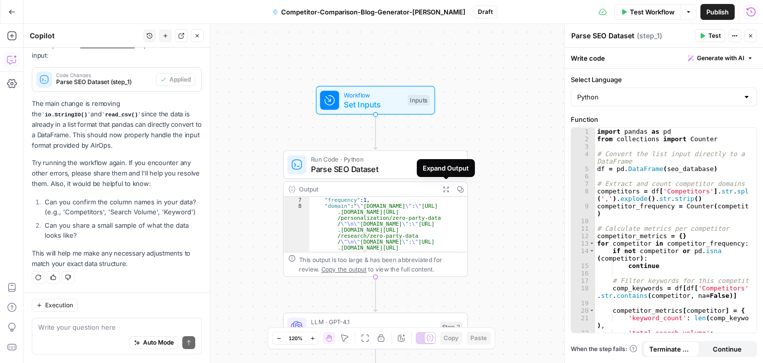
click at [444, 189] on icon "button" at bounding box center [446, 189] width 6 height 6
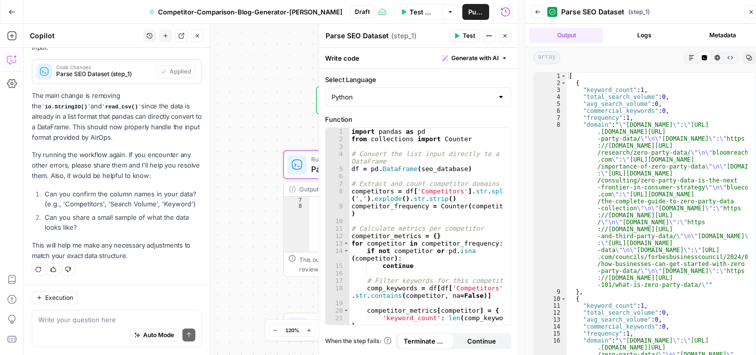
scroll to position [0, 0]
click at [537, 12] on icon "button" at bounding box center [538, 12] width 6 height 6
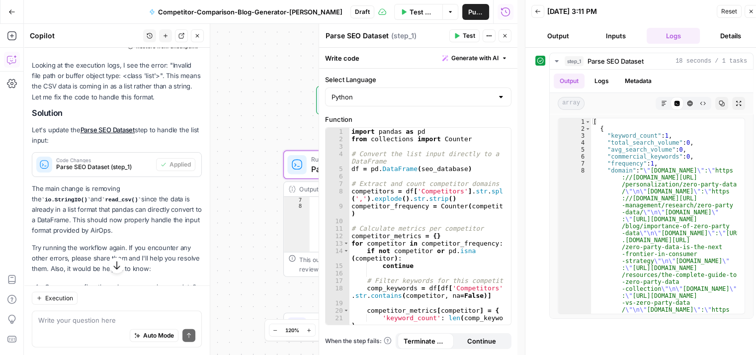
scroll to position [2325, 0]
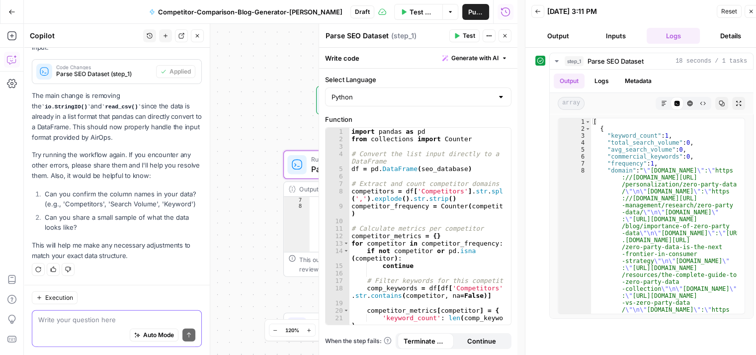
click at [74, 323] on textarea at bounding box center [116, 320] width 157 height 10
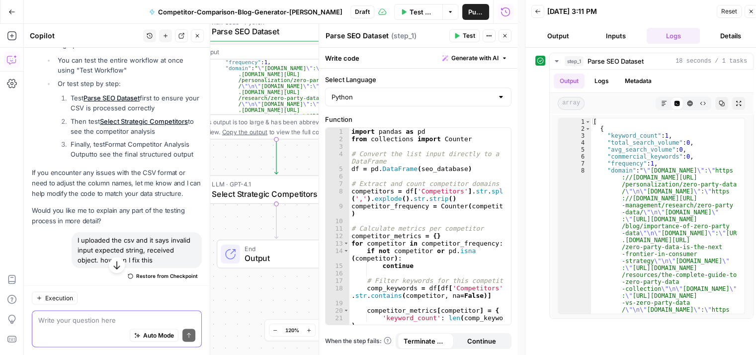
scroll to position [1630, 0]
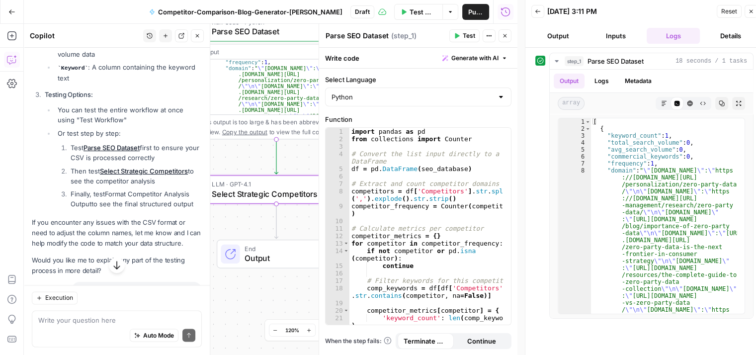
click at [124, 175] on link "Select Strategic Competitors" at bounding box center [144, 171] width 88 height 8
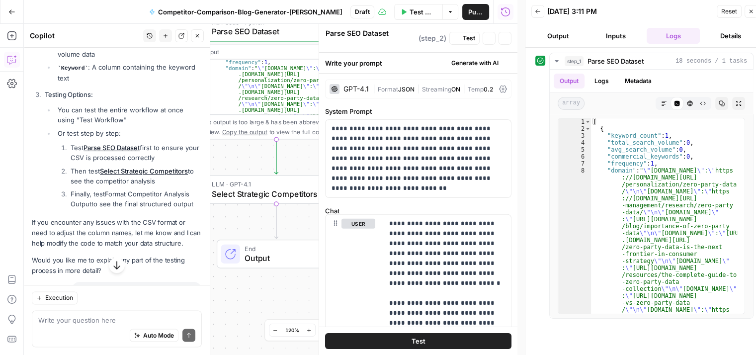
type textarea "Select Strategic Competitors"
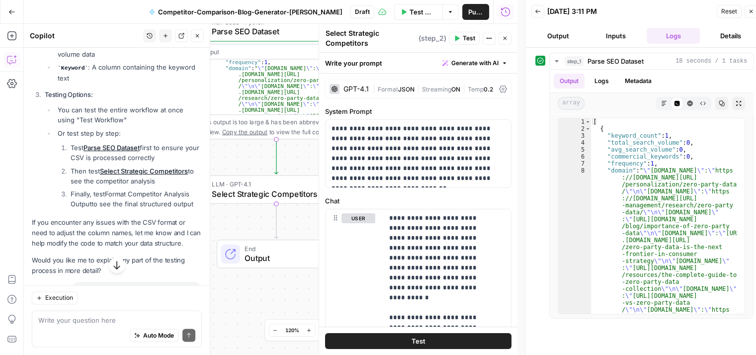
click at [462, 38] on button "Test" at bounding box center [464, 38] width 30 height 13
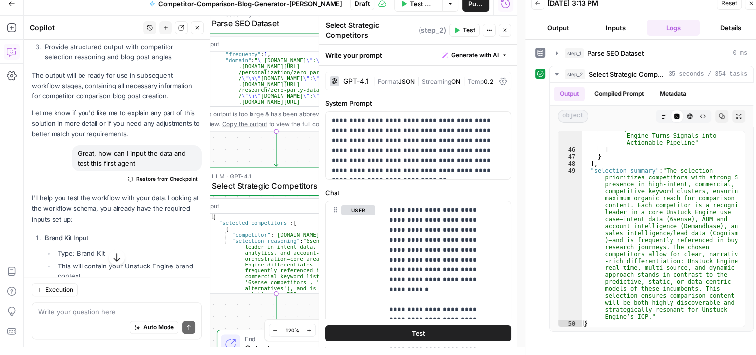
scroll to position [984, 0]
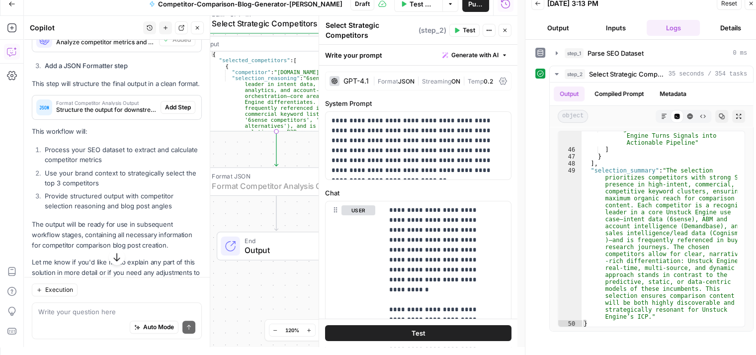
click at [167, 112] on span "Add Step" at bounding box center [178, 107] width 26 height 9
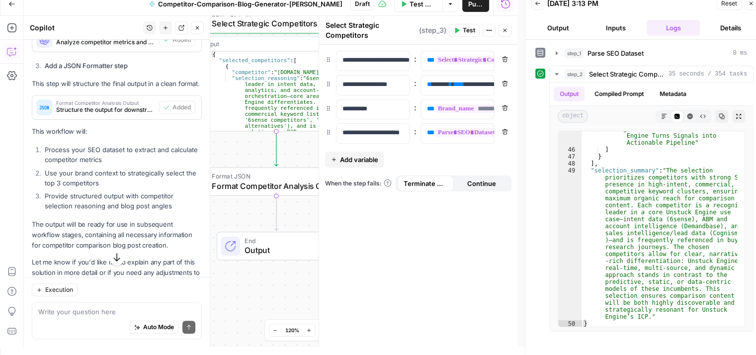
type textarea "Format Competitor Analysis Output"
drag, startPoint x: 465, startPoint y: 29, endPoint x: 454, endPoint y: 156, distance: 126.7
click at [465, 29] on span "Test" at bounding box center [469, 30] width 12 height 9
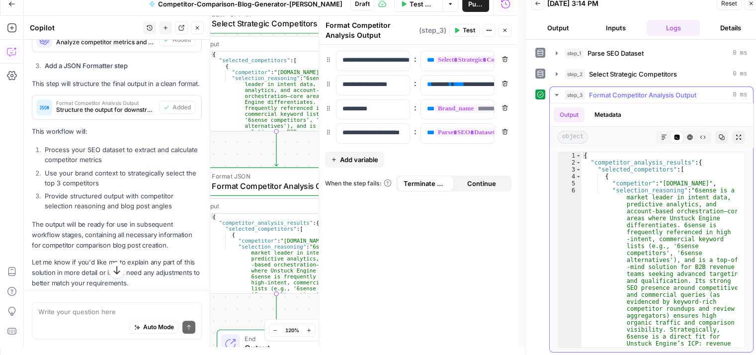
scroll to position [1, 0]
click at [567, 24] on button "Output" at bounding box center [558, 28] width 54 height 16
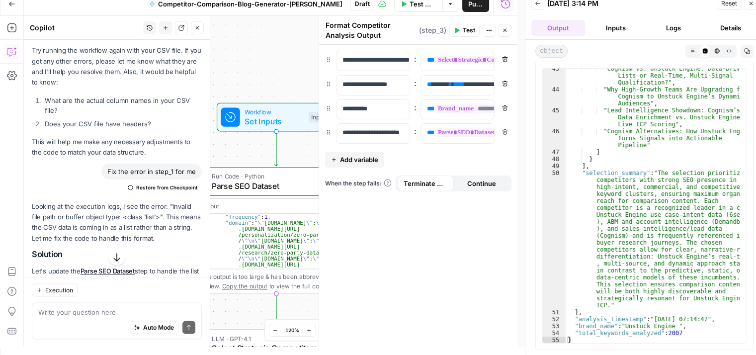
scroll to position [2325, 0]
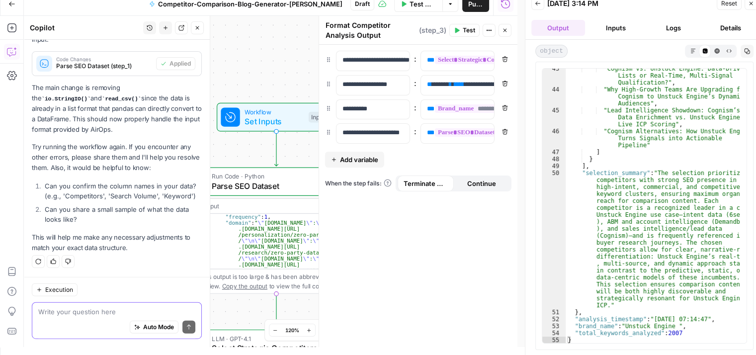
click at [78, 315] on textarea at bounding box center [116, 312] width 157 height 10
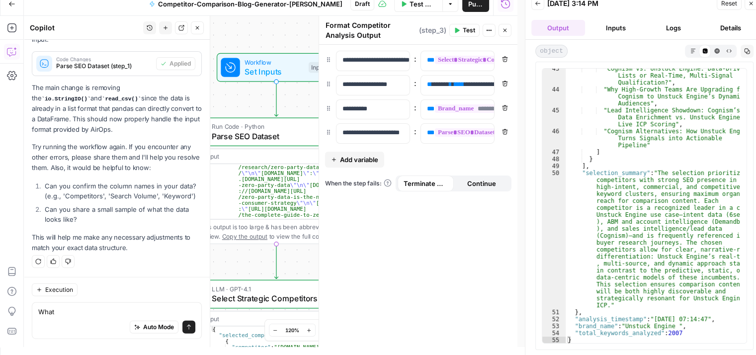
click at [503, 31] on icon "button" at bounding box center [504, 30] width 3 height 3
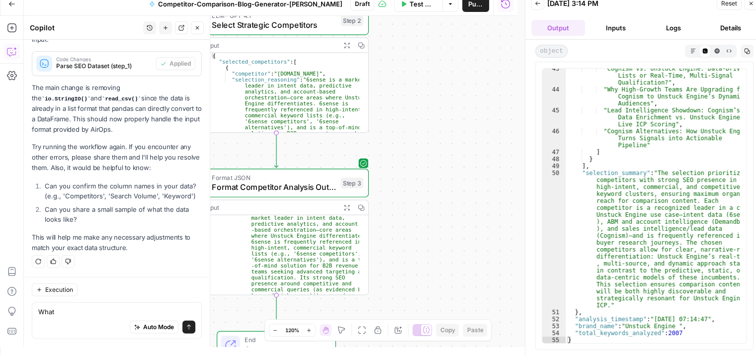
click at [346, 204] on icon "button" at bounding box center [346, 207] width 6 height 6
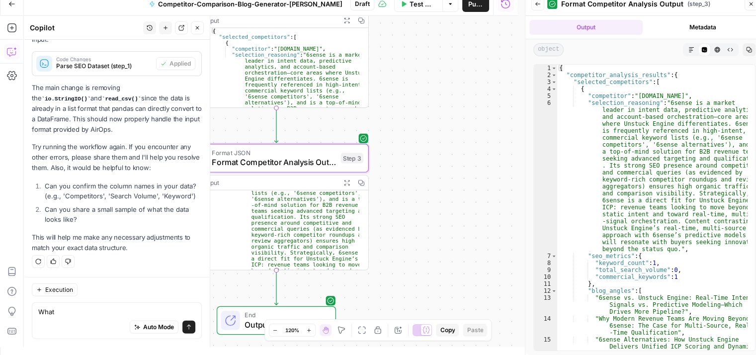
scroll to position [149, 0]
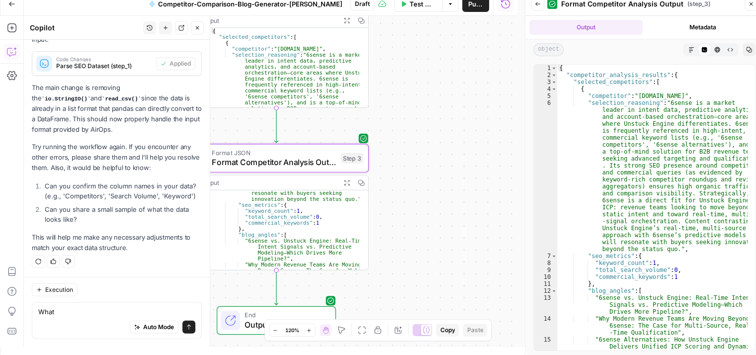
click at [63, 323] on div "Auto Mode Send" at bounding box center [116, 327] width 157 height 22
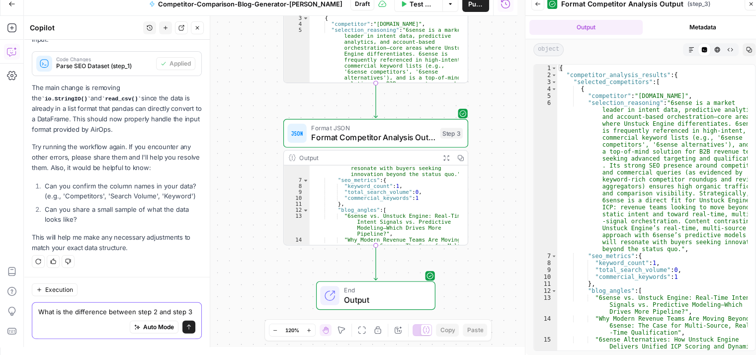
scroll to position [2335, 0]
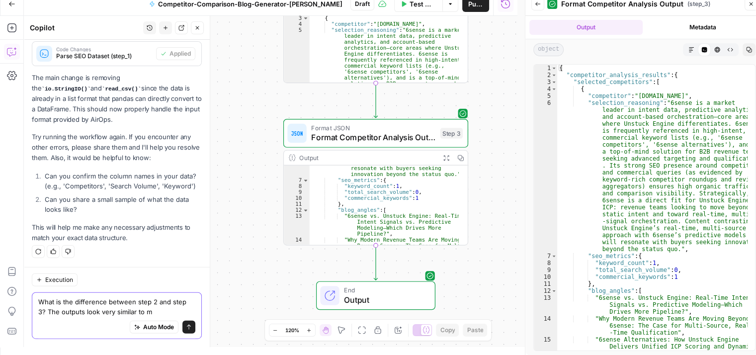
type textarea "What is the difference between step 2 and step 3? The outputs look very similar…"
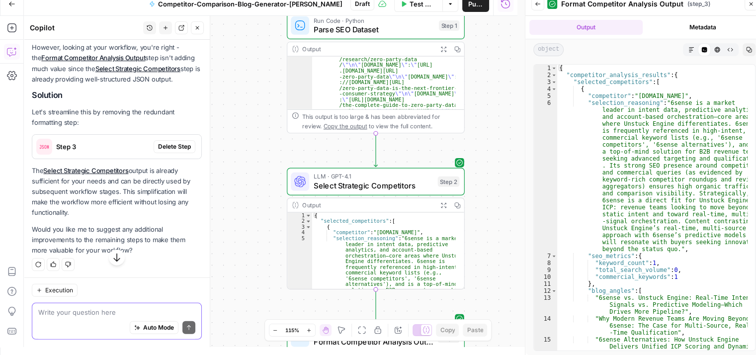
scroll to position [2882, 0]
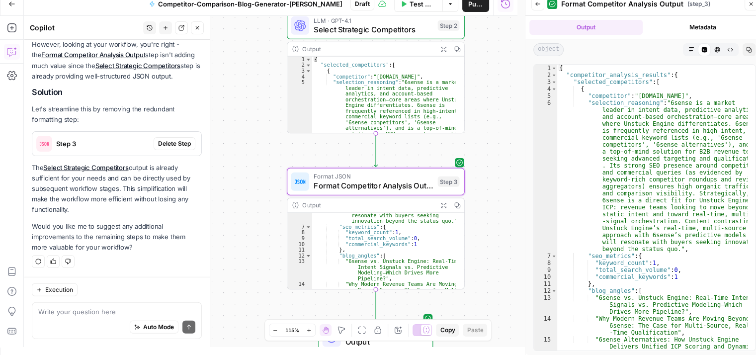
click at [167, 144] on span "Delete Step" at bounding box center [174, 143] width 33 height 9
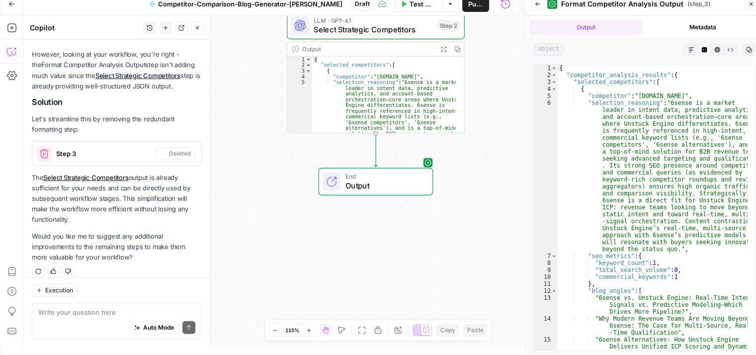
scroll to position [2898, 0]
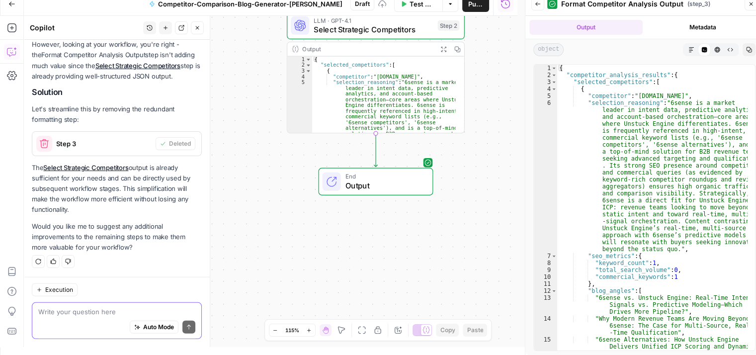
click at [78, 315] on textarea at bounding box center [116, 312] width 157 height 10
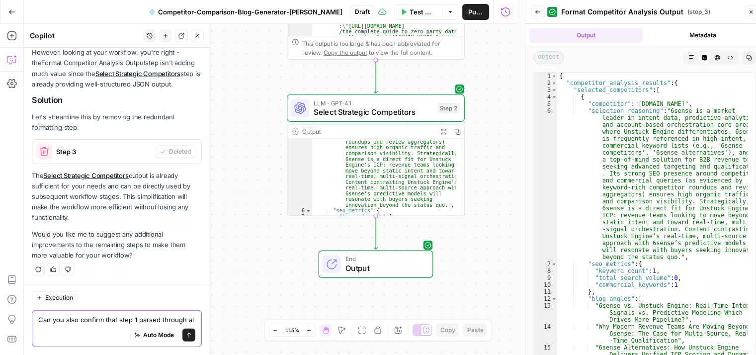
scroll to position [2908, 0]
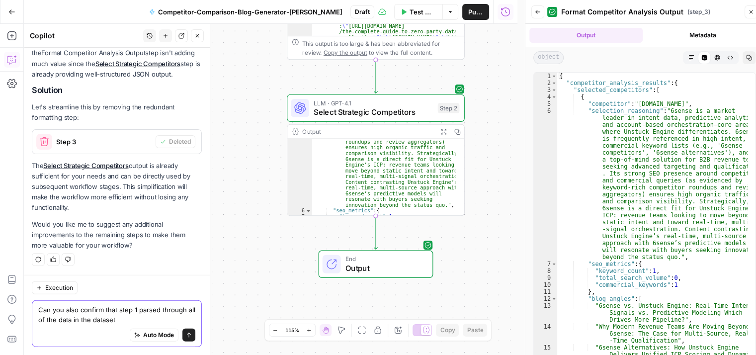
type textarea "Can you also confirm that step 1 parsed through all of the data in the dataset?"
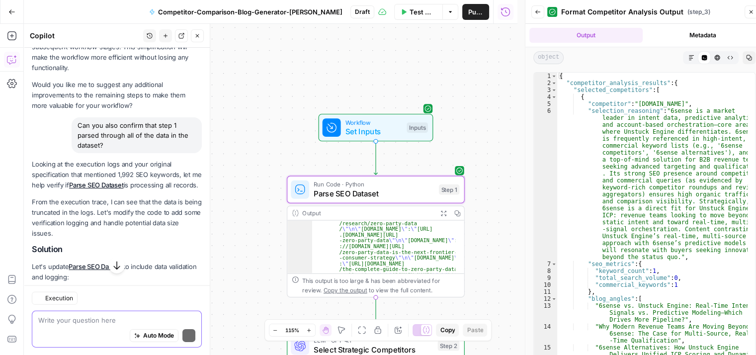
scroll to position [3124, 0]
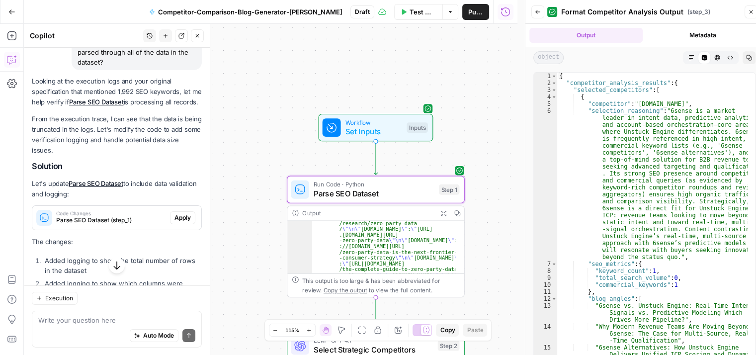
click at [174, 222] on span "Apply" at bounding box center [182, 217] width 16 height 9
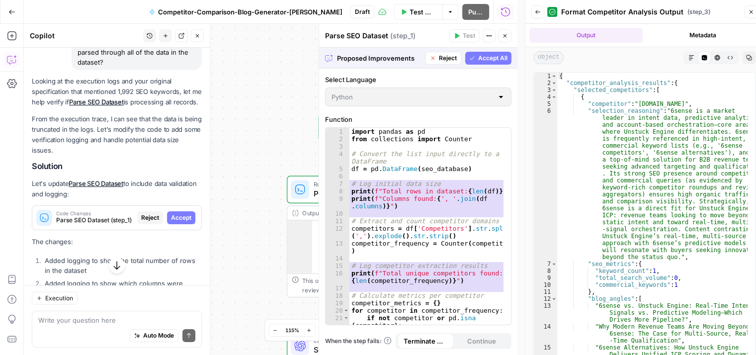
scroll to position [3094, 0]
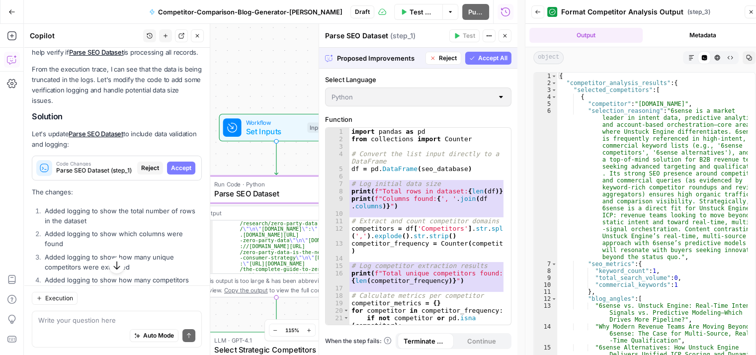
click at [171, 172] on span "Accept" at bounding box center [181, 167] width 20 height 9
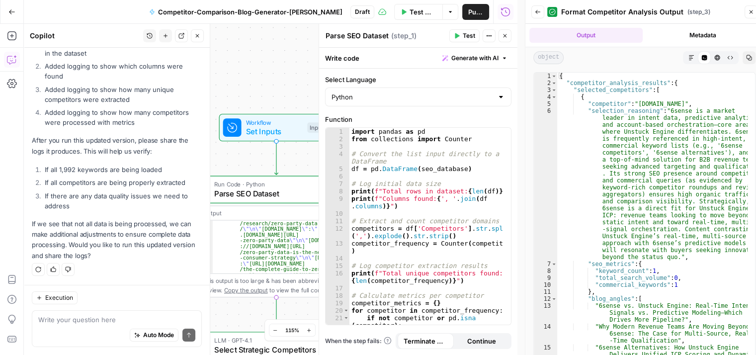
scroll to position [8, 0]
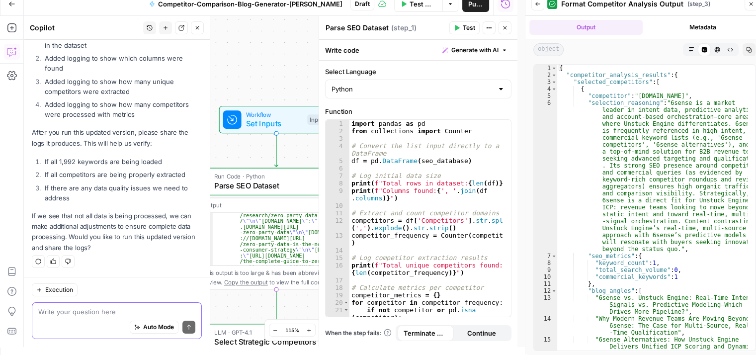
click at [70, 311] on textarea at bounding box center [116, 312] width 157 height 10
type textarea "Yes"
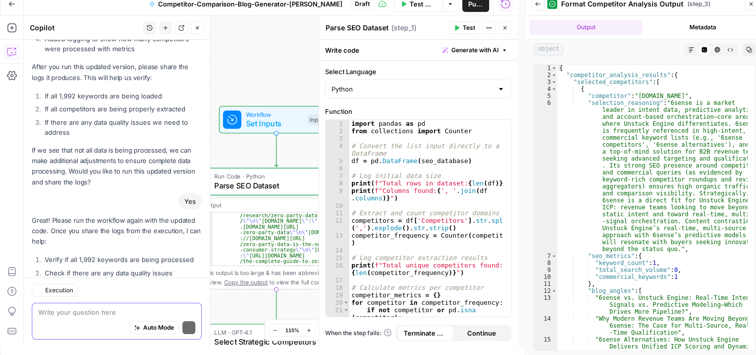
scroll to position [3550, 0]
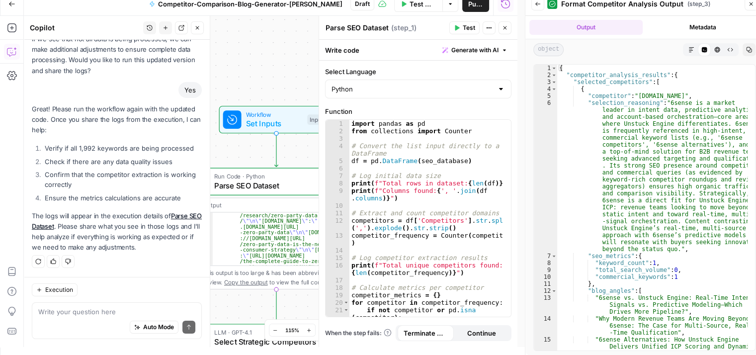
click at [463, 29] on span "Test" at bounding box center [469, 27] width 12 height 9
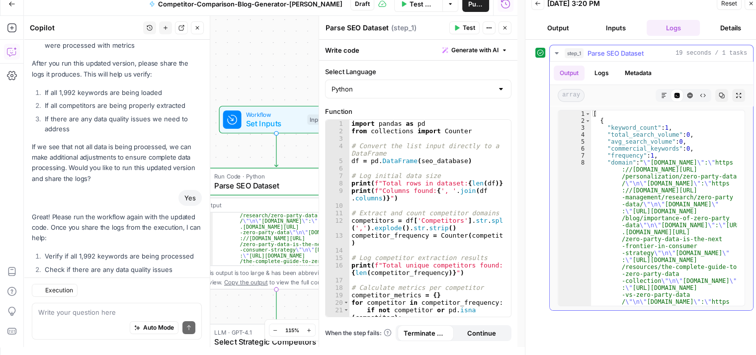
scroll to position [3550, 0]
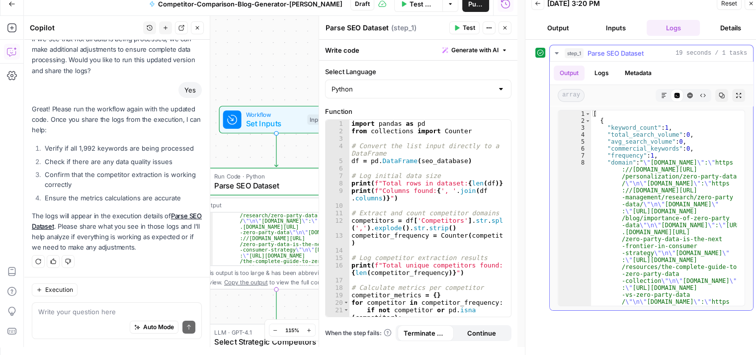
click at [601, 73] on button "Logs" at bounding box center [601, 73] width 26 height 15
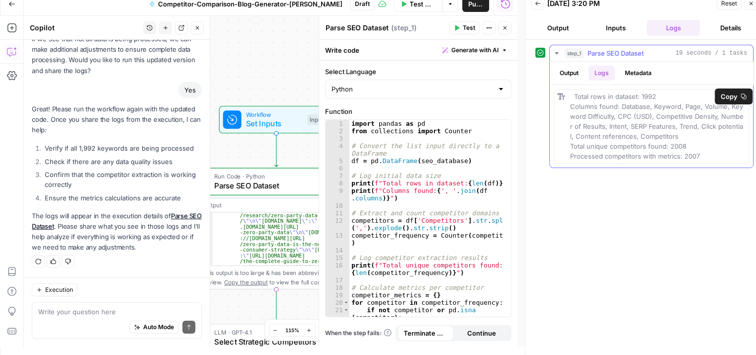
click at [734, 94] on span "Copy" at bounding box center [728, 96] width 17 height 10
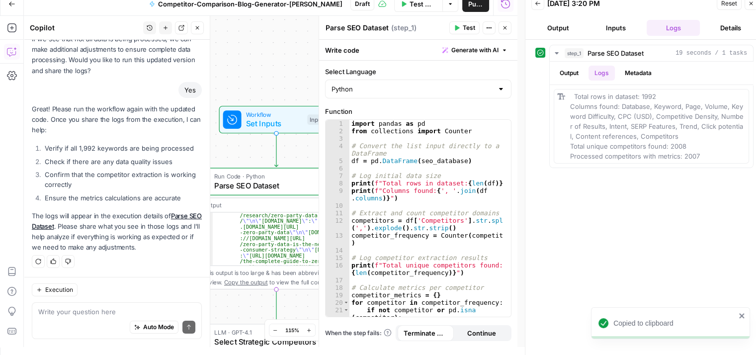
click at [77, 317] on div "Auto Mode Send" at bounding box center [116, 327] width 157 height 22
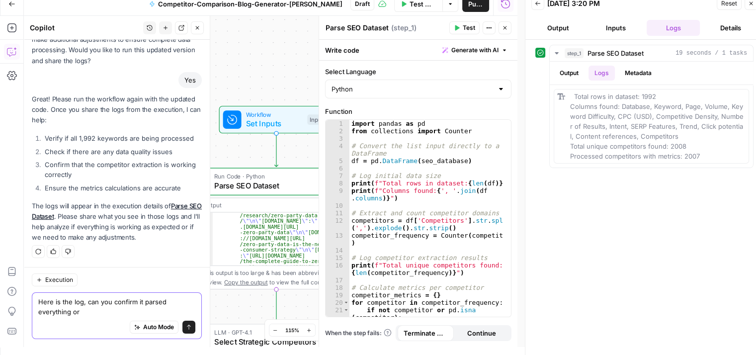
scroll to position [3560, 0]
paste textarea "Total rows in dataset: 1992 Columns found: Database, Keyword, Page, Volume, Key…"
type textarea "Here is the log, can you confirm it parsed everything or do you need more infor…"
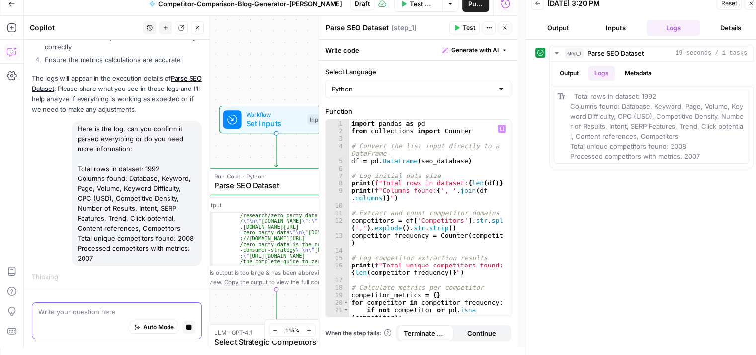
scroll to position [0, 0]
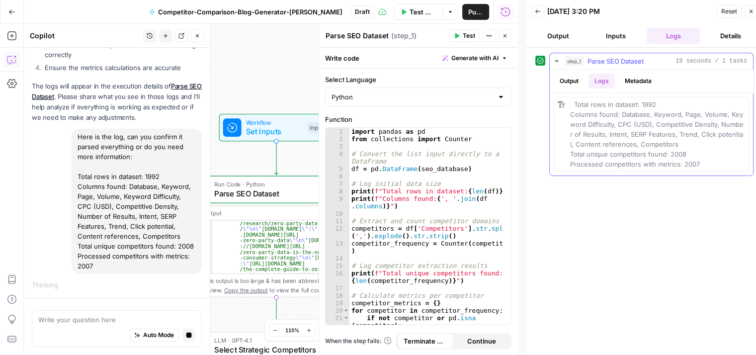
click at [568, 81] on button "Output" at bounding box center [568, 81] width 31 height 15
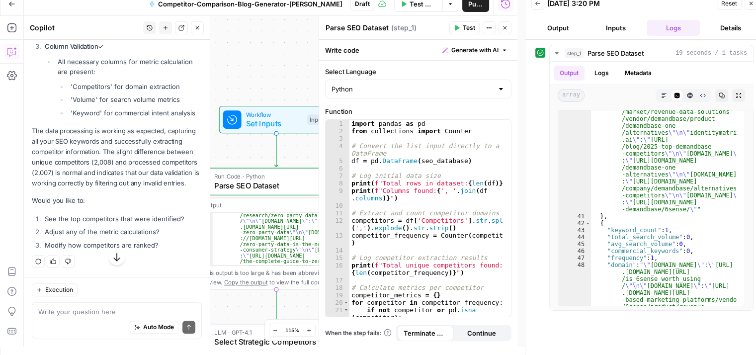
scroll to position [4149, 0]
click at [57, 320] on div "Auto Mode Send" at bounding box center [116, 327] width 157 height 22
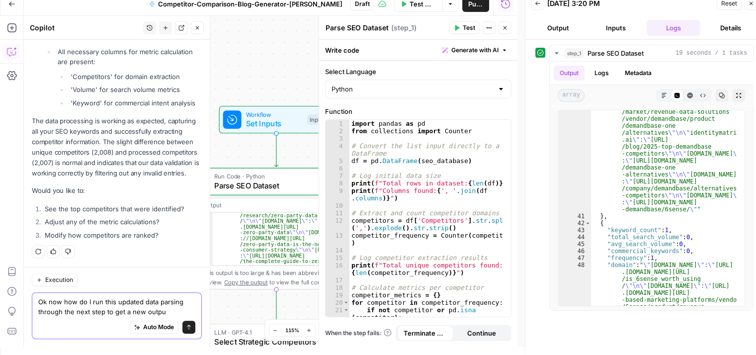
type textarea "Ok now how do I run this updated data parsing through the next step to get a ne…"
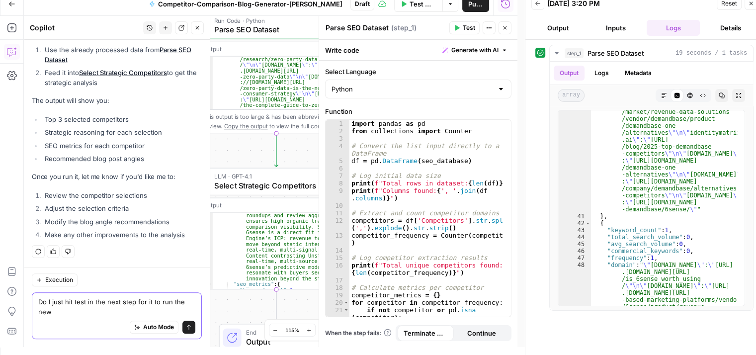
scroll to position [4493, 0]
type textarea "Do I just hit test in the next step for it to run the new parsed information?"
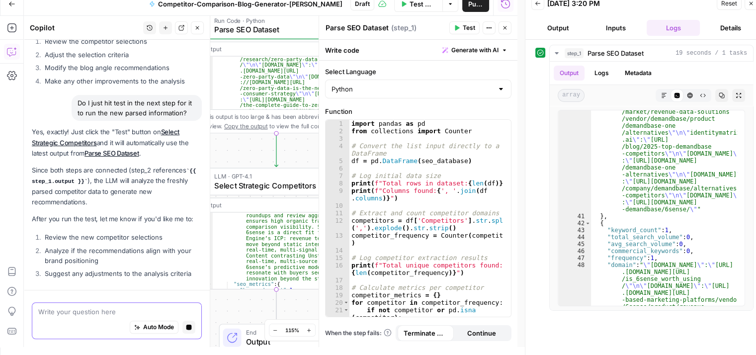
scroll to position [0, 0]
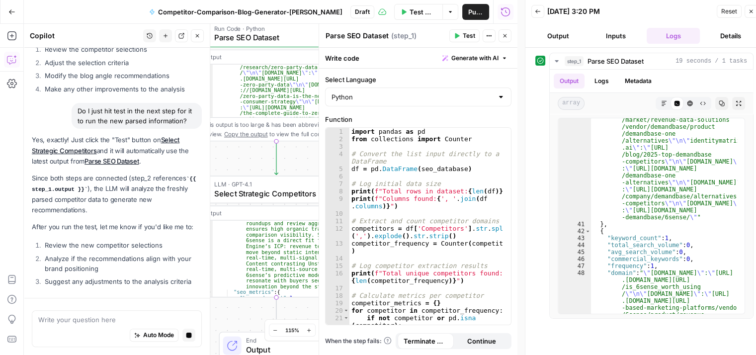
click at [538, 13] on icon "button" at bounding box center [538, 11] width 6 height 6
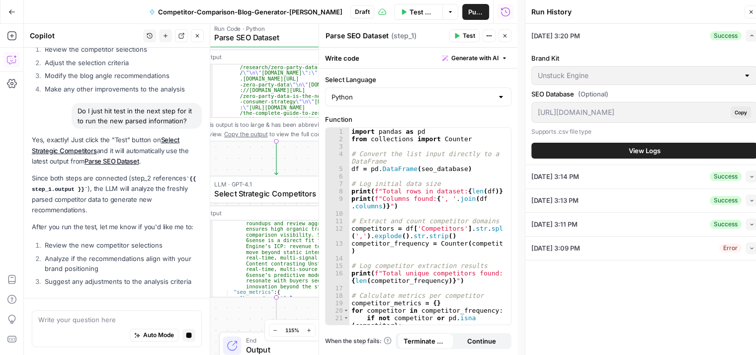
click at [506, 36] on icon "button" at bounding box center [505, 36] width 6 height 6
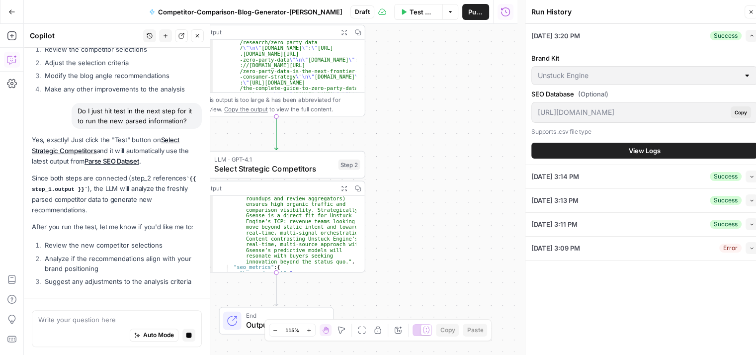
click at [297, 167] on span "Select Strategic Competitors" at bounding box center [273, 168] width 119 height 11
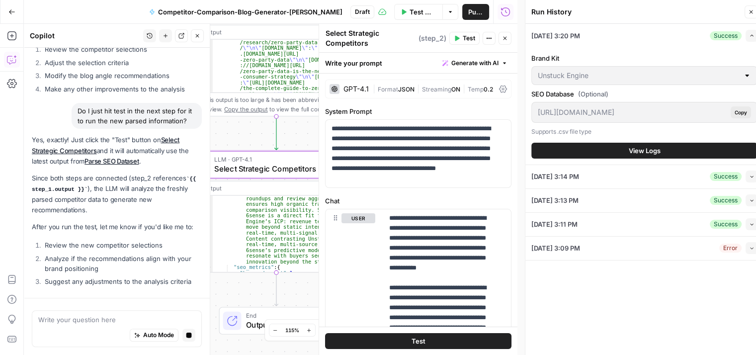
click at [463, 40] on span "Test" at bounding box center [469, 38] width 12 height 9
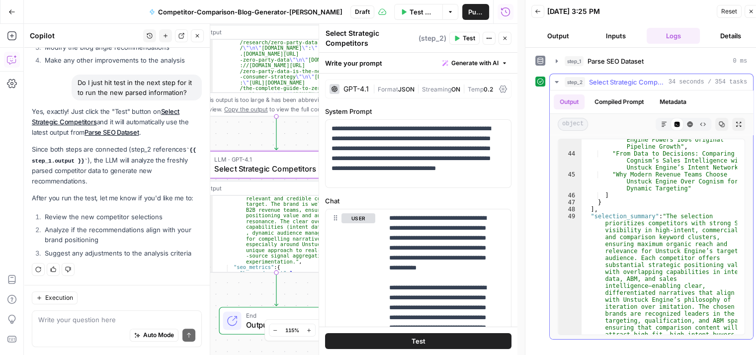
scroll to position [1008, 0]
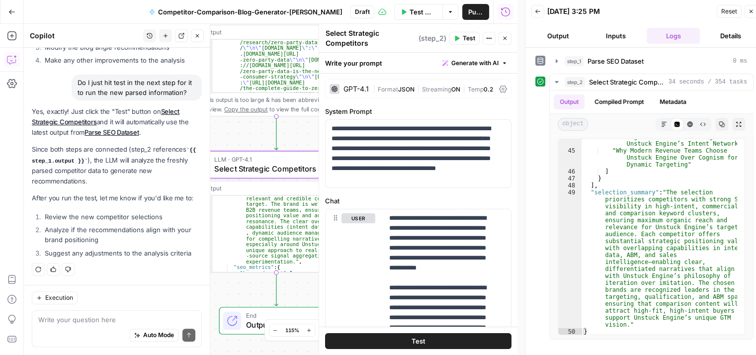
click at [560, 37] on button "Output" at bounding box center [558, 36] width 54 height 16
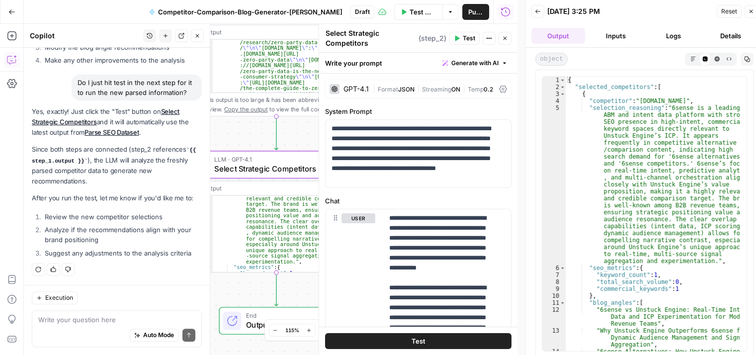
scroll to position [0, 0]
click at [629, 30] on button "Inputs" at bounding box center [616, 36] width 54 height 16
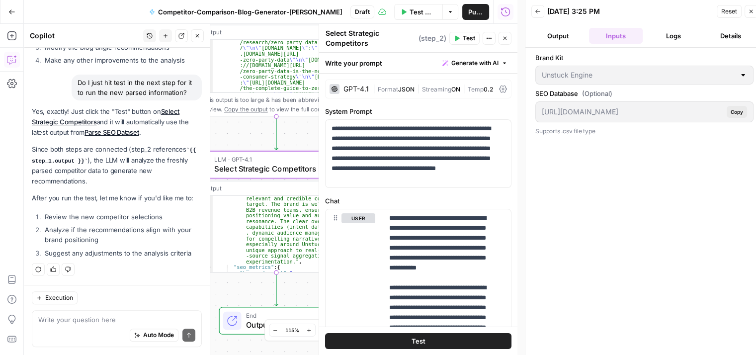
click at [558, 42] on button "Output" at bounding box center [558, 36] width 54 height 16
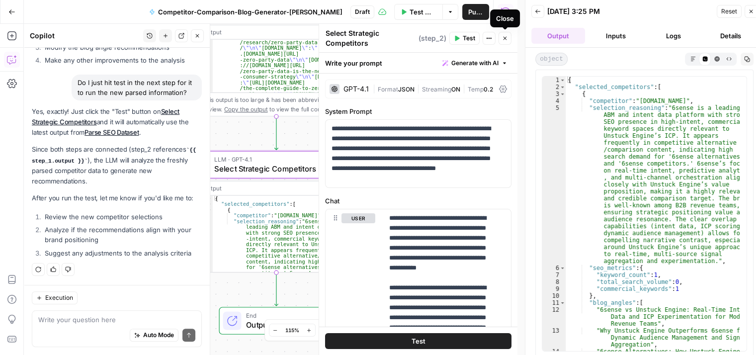
click at [505, 36] on icon "button" at bounding box center [505, 38] width 6 height 6
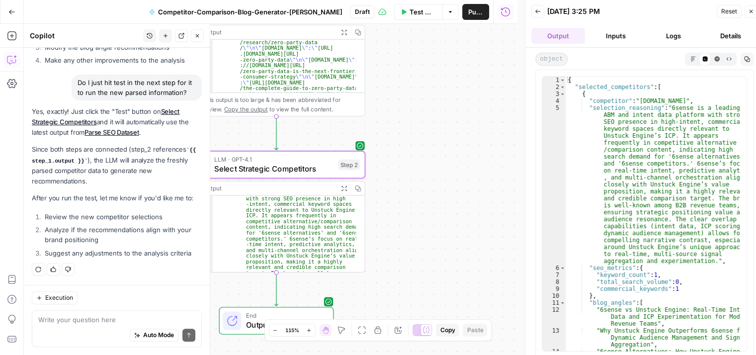
scroll to position [8, 0]
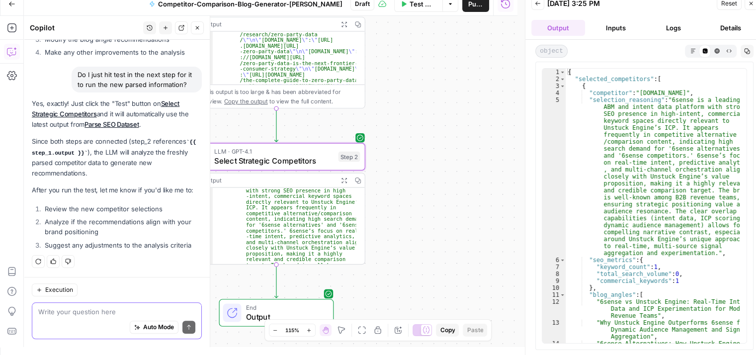
click at [66, 313] on textarea at bounding box center [116, 312] width 157 height 10
type textarea "It looks like the recommendations are the same. C"
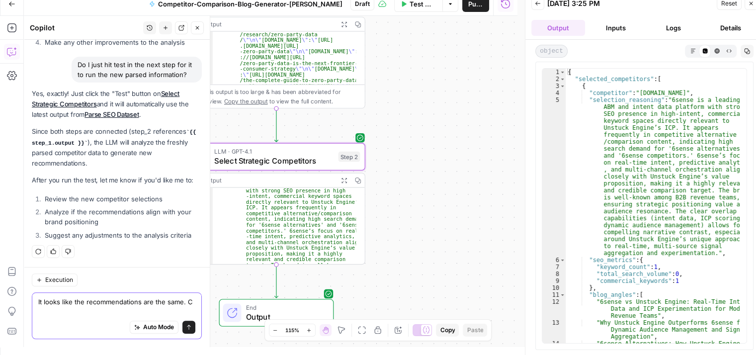
scroll to position [4695, 0]
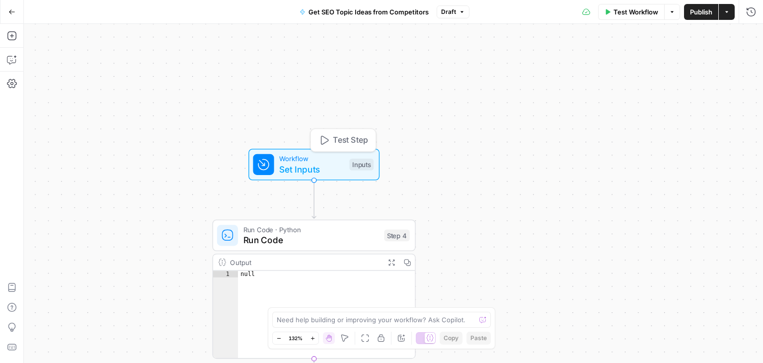
click at [304, 159] on span "Workflow" at bounding box center [311, 158] width 65 height 10
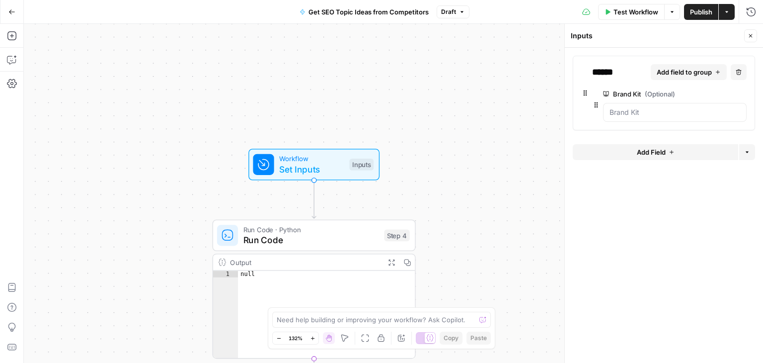
click at [349, 12] on span "Get SEO Topic Ideas from Competitors" at bounding box center [369, 12] width 120 height 10
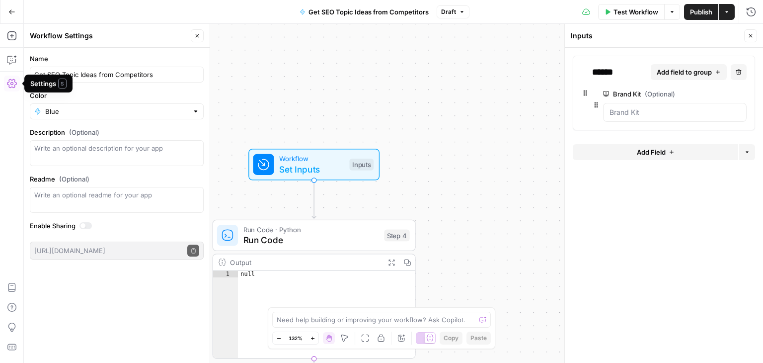
click at [10, 82] on icon "button" at bounding box center [12, 84] width 10 height 10
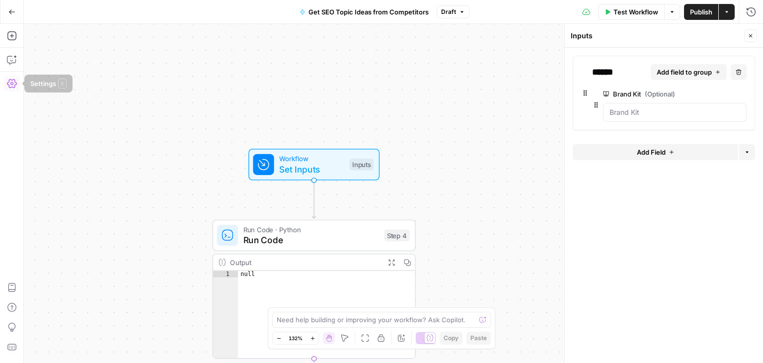
click at [12, 86] on icon "button" at bounding box center [12, 84] width 10 height 10
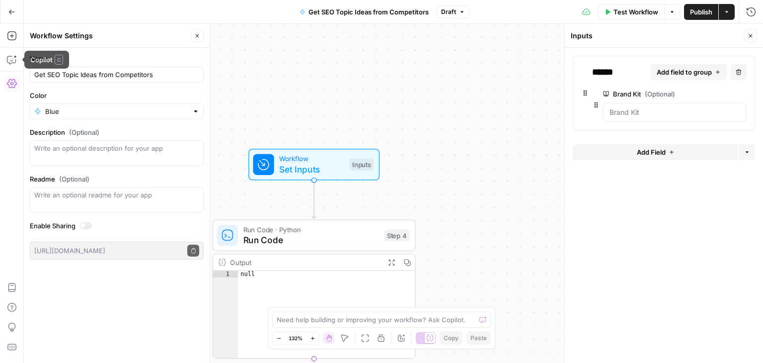
click at [12, 86] on icon "button" at bounding box center [12, 83] width 10 height 9
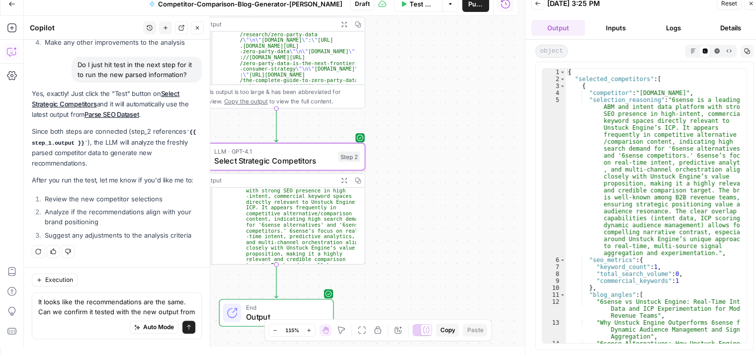
scroll to position [4705, 0]
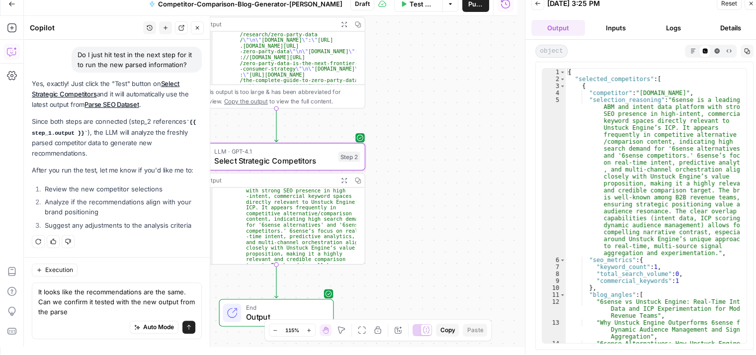
type textarea "It looks like the recommendations are the same. Can we confirm it tested with t…"
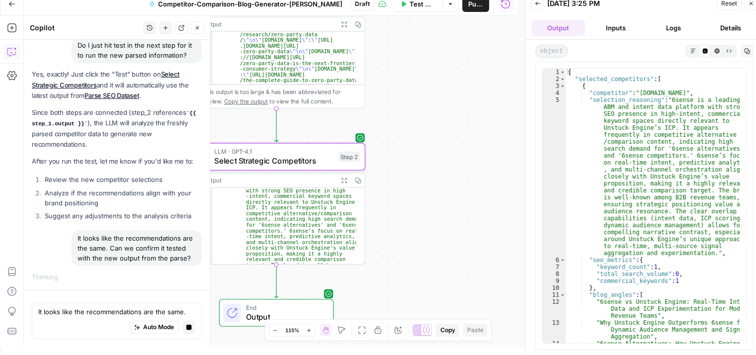
scroll to position [0, 0]
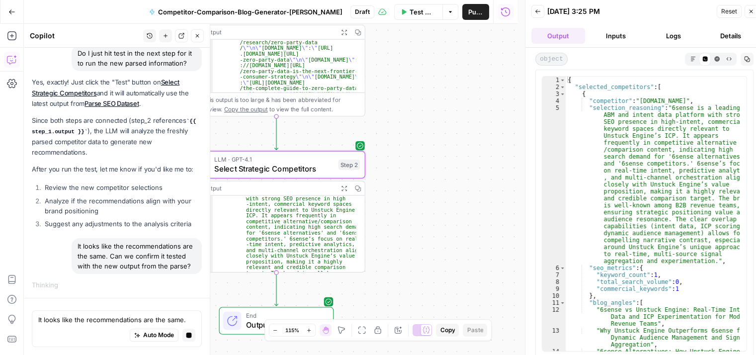
click at [670, 33] on button "Logs" at bounding box center [673, 36] width 54 height 16
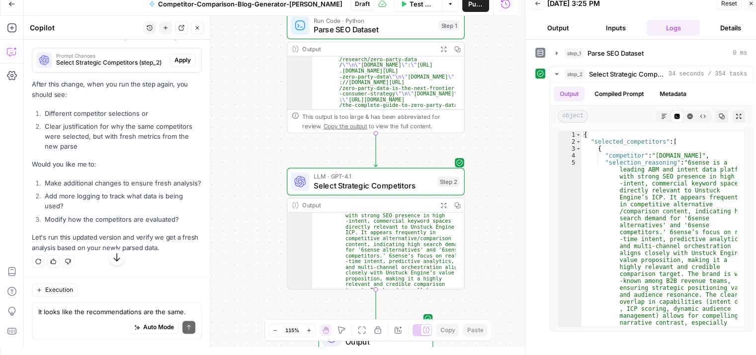
scroll to position [4998, 0]
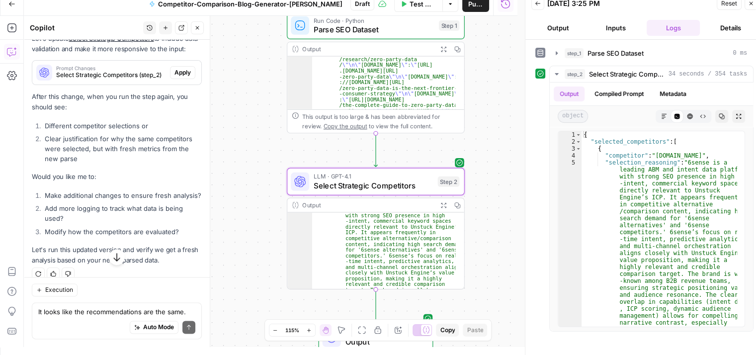
click at [174, 77] on span "Apply" at bounding box center [182, 72] width 16 height 9
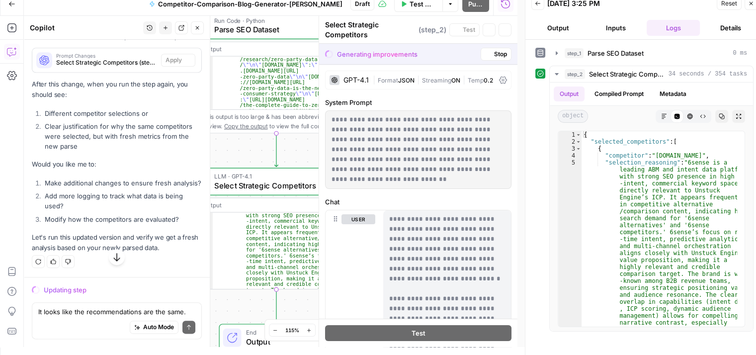
scroll to position [4903, 0]
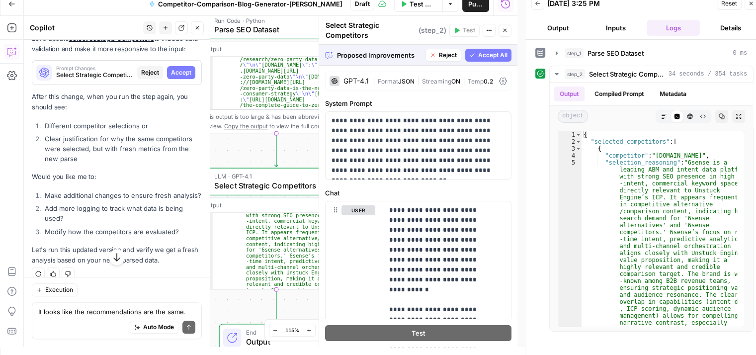
click at [478, 55] on span "Accept All" at bounding box center [492, 55] width 29 height 9
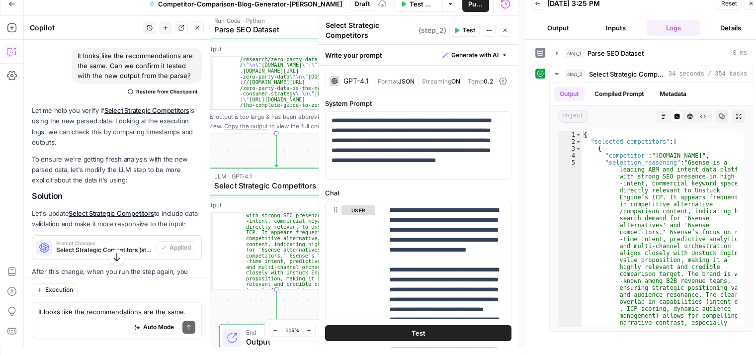
scroll to position [5078, 0]
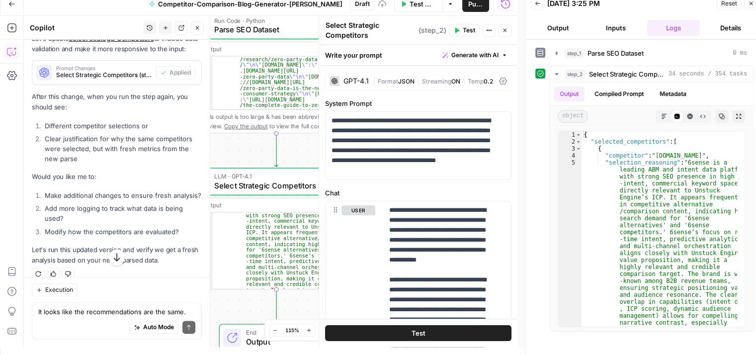
click at [248, 148] on div "Workflow Set Inputs Inputs Run Code · Python Parse SEO Dataset Step 1 Output Ex…" at bounding box center [270, 181] width 493 height 331
click at [505, 31] on icon "button" at bounding box center [504, 30] width 3 height 3
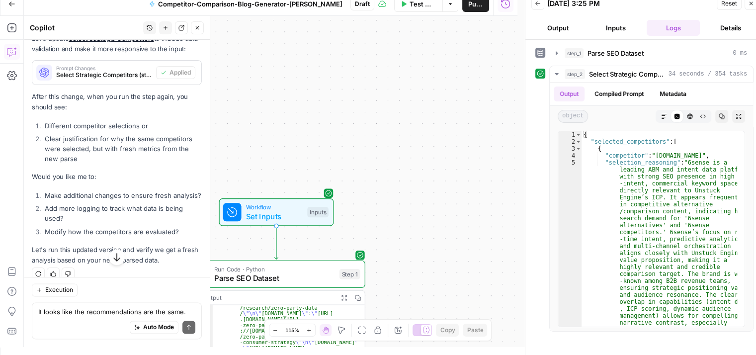
click at [409, 8] on span "Test Workflow" at bounding box center [422, 4] width 27 height 10
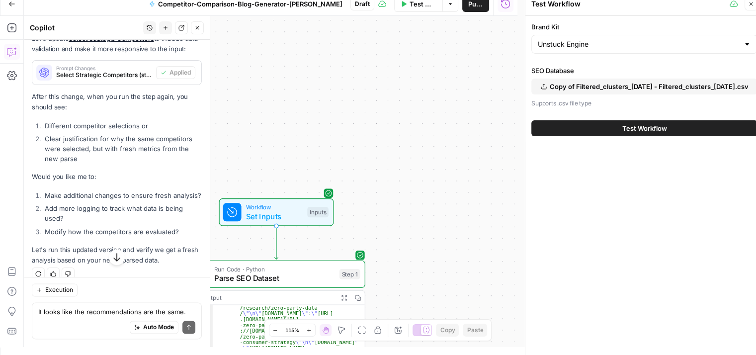
click at [612, 127] on button "Test Workflow" at bounding box center [644, 128] width 226 height 16
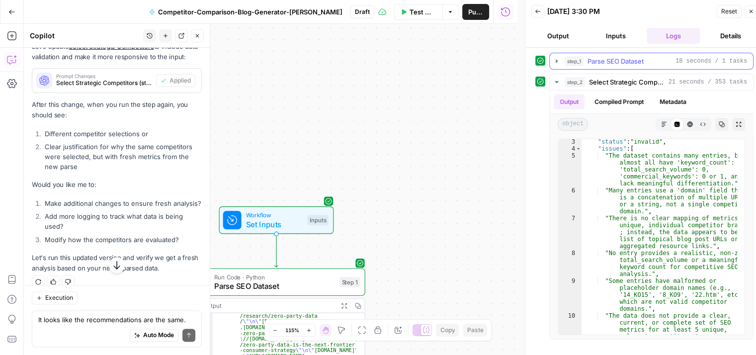
click at [608, 60] on span "Parse SEO Dataset" at bounding box center [615, 61] width 56 height 10
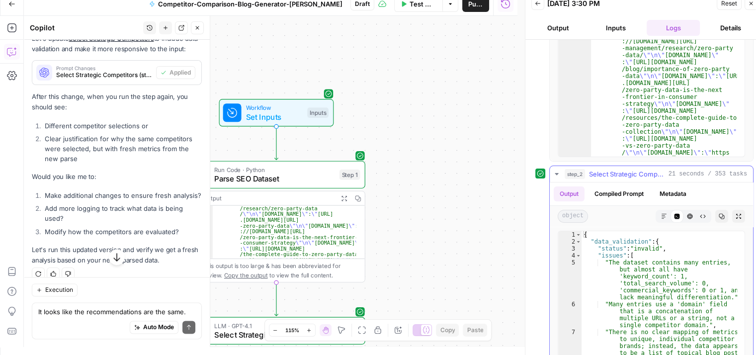
click at [718, 215] on icon "button" at bounding box center [721, 216] width 6 height 6
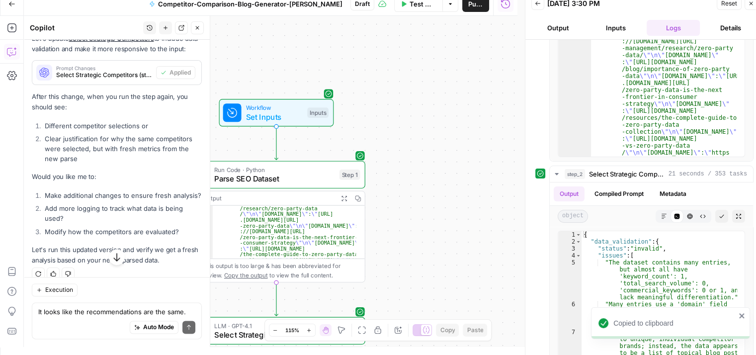
click at [52, 317] on div "Auto Mode Send" at bounding box center [116, 327] width 157 height 22
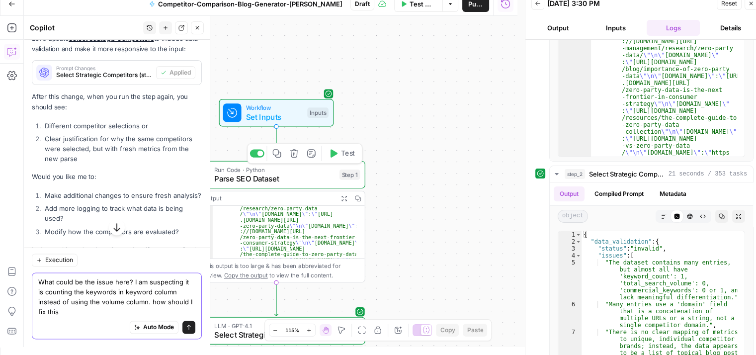
paste textarea "{ "data_validation": { "status": "invalid", "issues": [ "The dataset contains m…"
type textarea "What could be the issue here? I am suspecting it is counting the keywords in ke…"
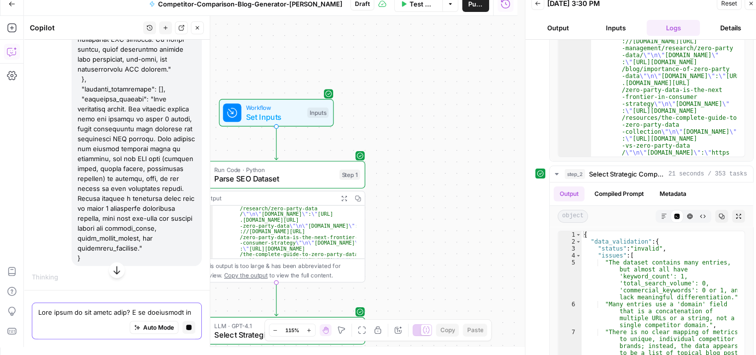
scroll to position [5664, 0]
click at [259, 179] on span "Parse SEO Dataset" at bounding box center [274, 178] width 120 height 11
click at [260, 180] on span "Parse SEO Dataset" at bounding box center [274, 178] width 120 height 11
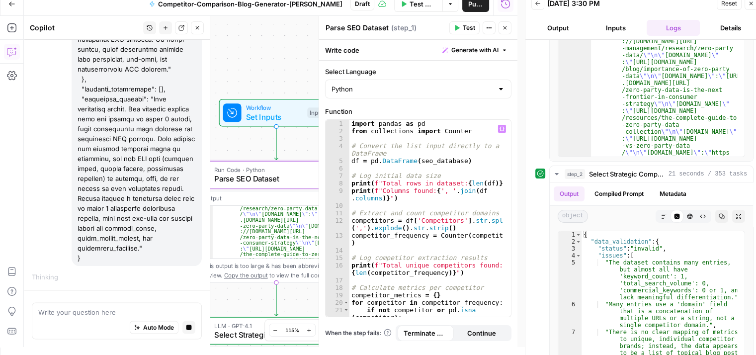
scroll to position [0, 0]
click at [60, 314] on textarea at bounding box center [116, 312] width 157 height 10
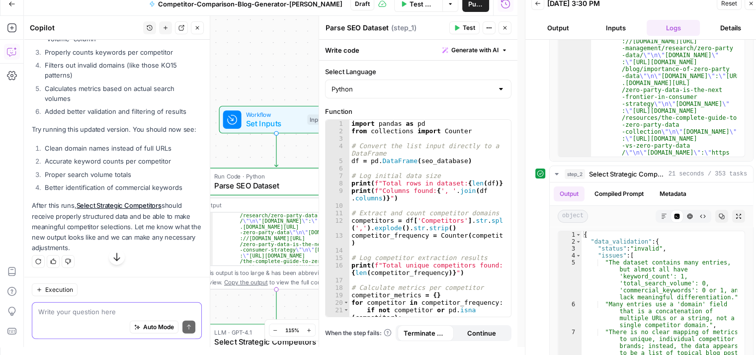
scroll to position [6181, 0]
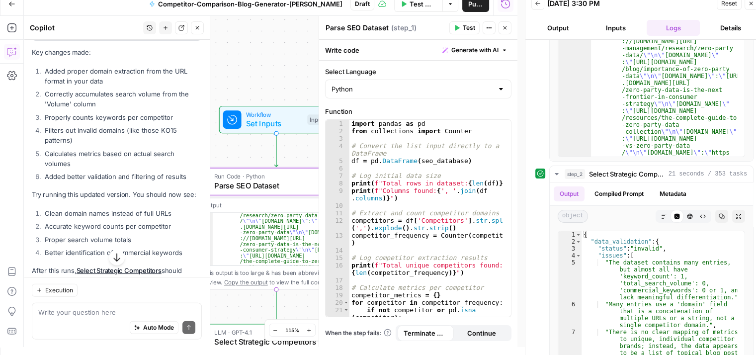
click at [175, 33] on span "Apply" at bounding box center [182, 28] width 16 height 9
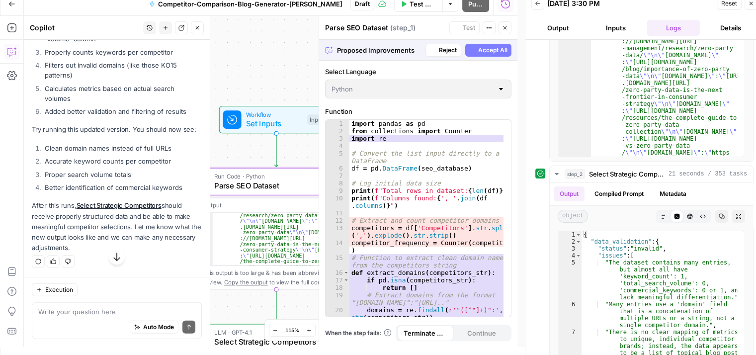
scroll to position [6006, 0]
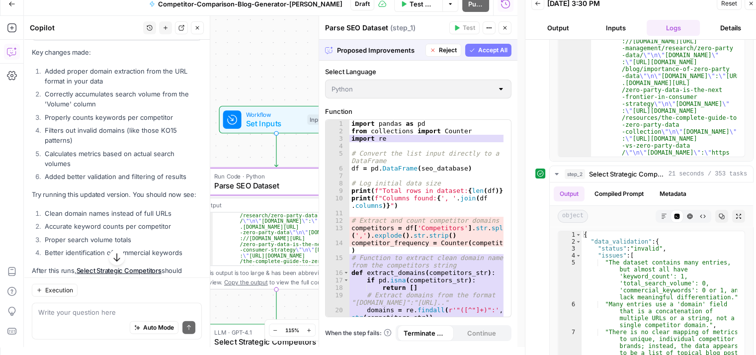
click at [175, 33] on span "Accept" at bounding box center [181, 28] width 20 height 9
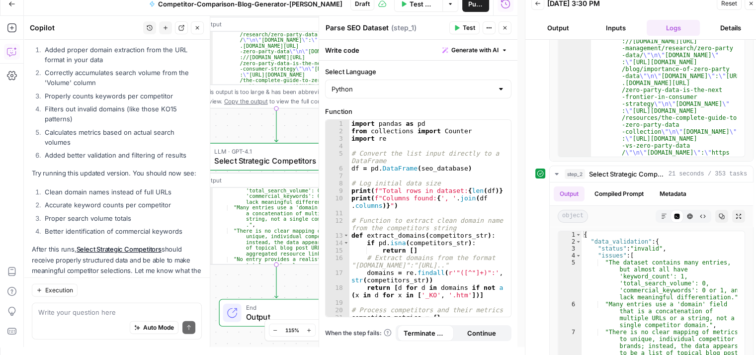
scroll to position [6168, 0]
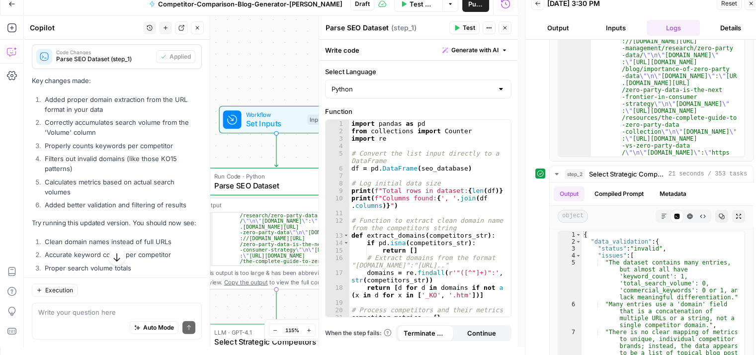
click at [262, 65] on div "Workflow Set Inputs Inputs Run Code · Python Parse SEO Dataset Step 1 Output Ex…" at bounding box center [270, 181] width 493 height 331
click at [504, 29] on icon "button" at bounding box center [505, 28] width 6 height 6
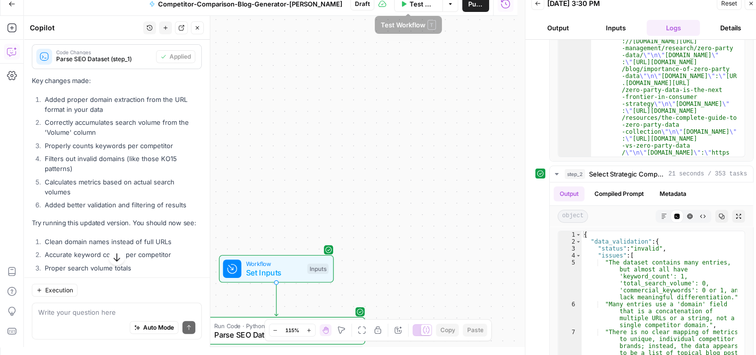
click at [409, 4] on span "Test Workflow" at bounding box center [422, 4] width 27 height 10
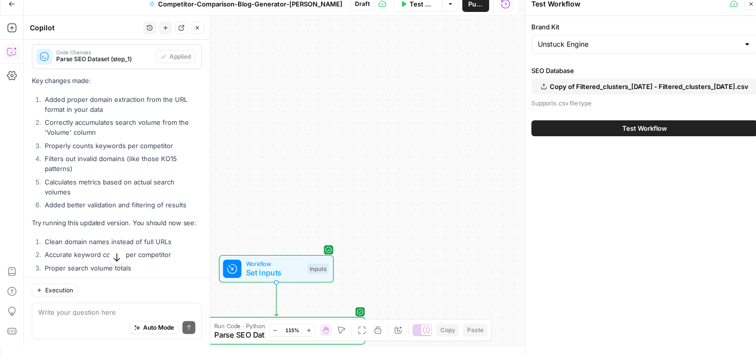
click at [623, 128] on span "Test Workflow" at bounding box center [644, 128] width 45 height 10
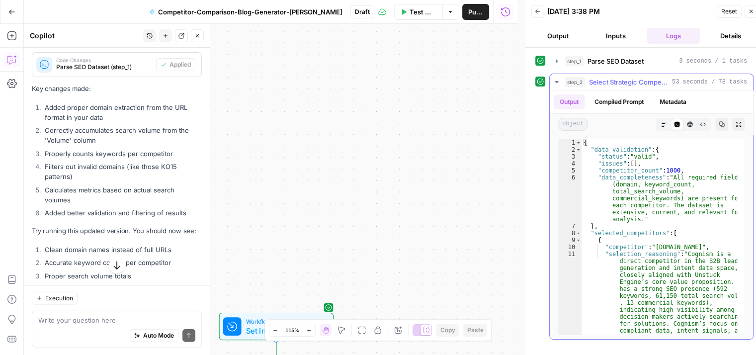
click at [719, 121] on icon "button" at bounding box center [721, 124] width 6 height 6
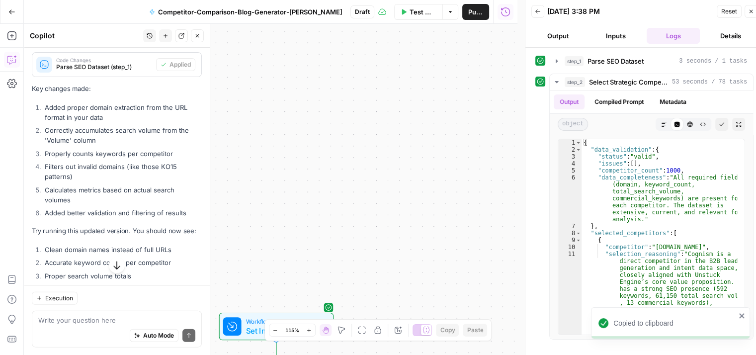
click at [56, 330] on div "Auto Mode Send" at bounding box center [116, 335] width 157 height 22
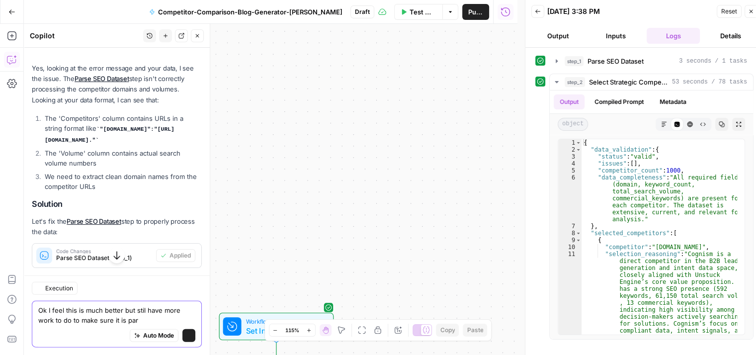
scroll to position [6168, 0]
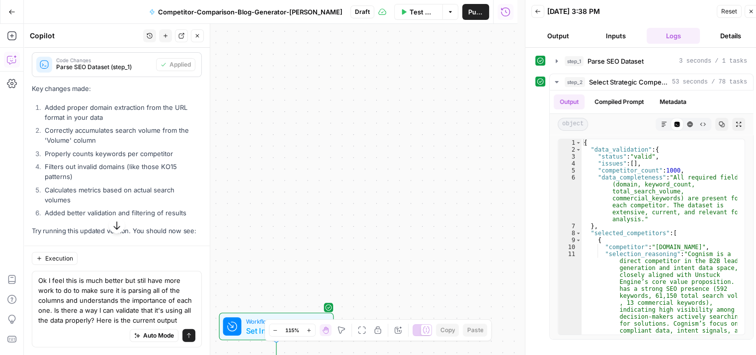
click at [50, 326] on div "Auto Mode Send" at bounding box center [116, 335] width 157 height 22
paste textarea "{ "data_validation": { "status": "valid", "issues": [], "competitor_count": 100…"
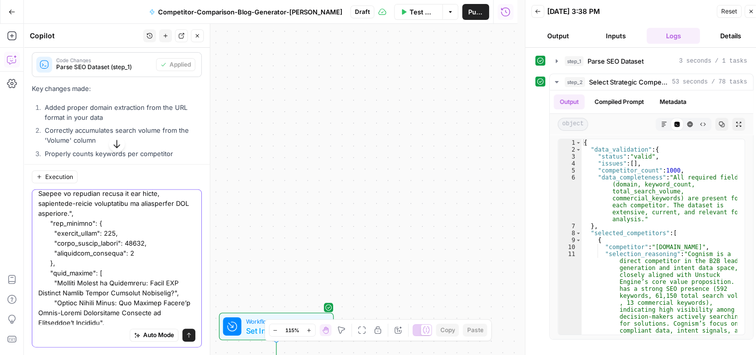
scroll to position [502, 0]
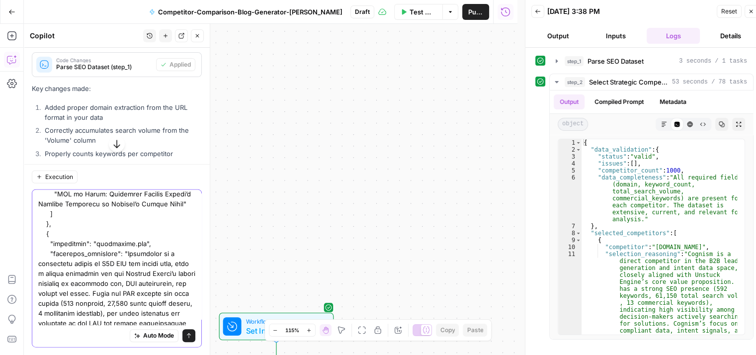
type textarea "Ok I feel this is much better but stil have more work to do to make sure it is …"
click at [182, 338] on button "Send" at bounding box center [188, 334] width 13 height 13
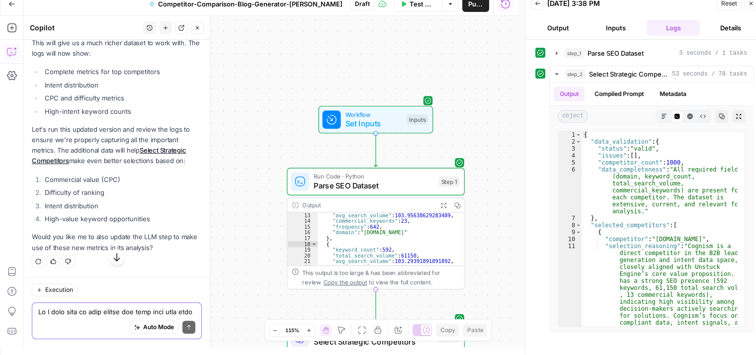
scroll to position [8634, 0]
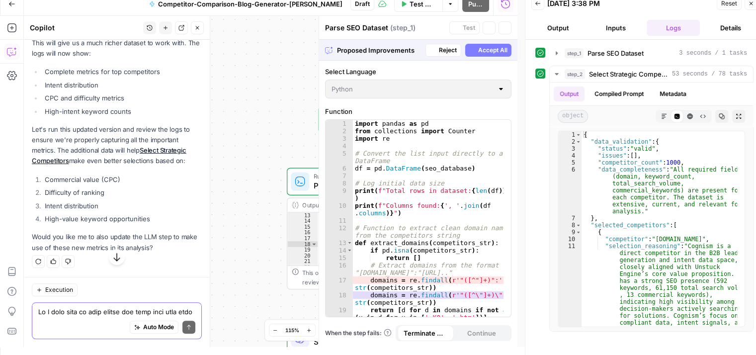
scroll to position [8443, 0]
click at [481, 49] on span "Accept All" at bounding box center [492, 50] width 29 height 9
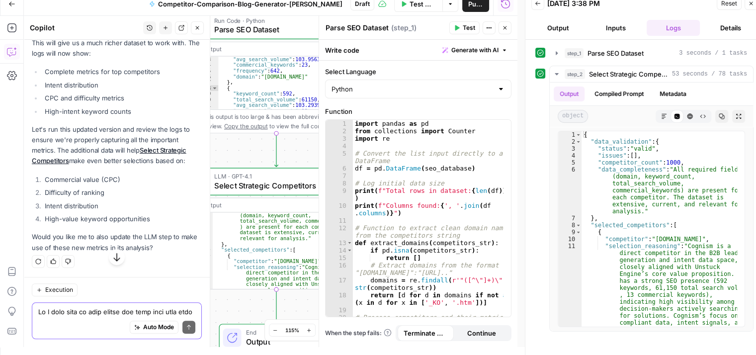
scroll to position [8849, 0]
click at [506, 27] on icon "button" at bounding box center [505, 28] width 6 height 6
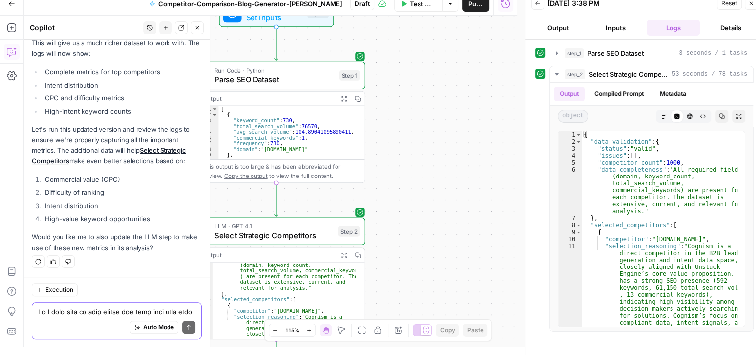
scroll to position [0, 0]
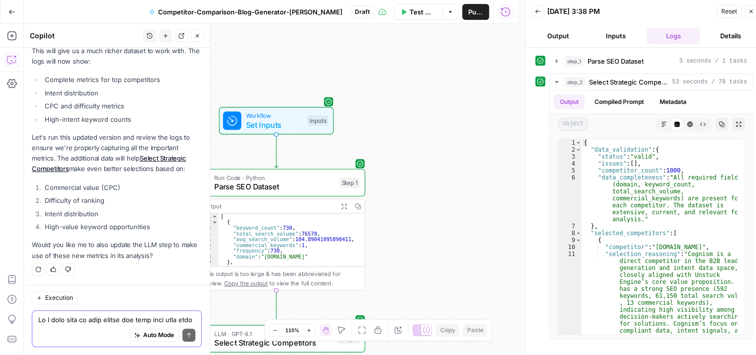
click at [409, 10] on span "Test Workflow" at bounding box center [422, 12] width 27 height 10
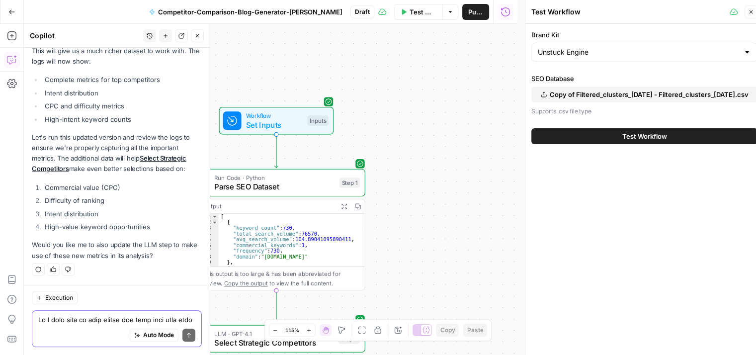
click at [599, 131] on button "Test Workflow" at bounding box center [644, 136] width 226 height 16
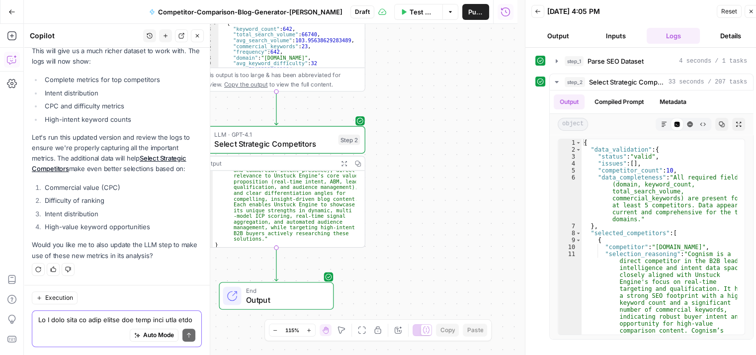
scroll to position [8, 0]
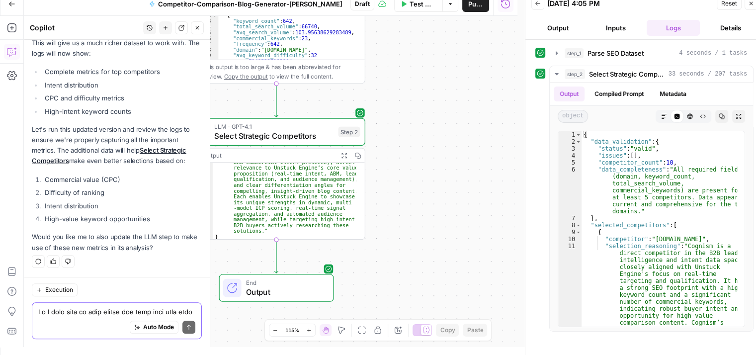
click at [81, 311] on textarea at bounding box center [116, 312] width 157 height 10
type textarea "I"
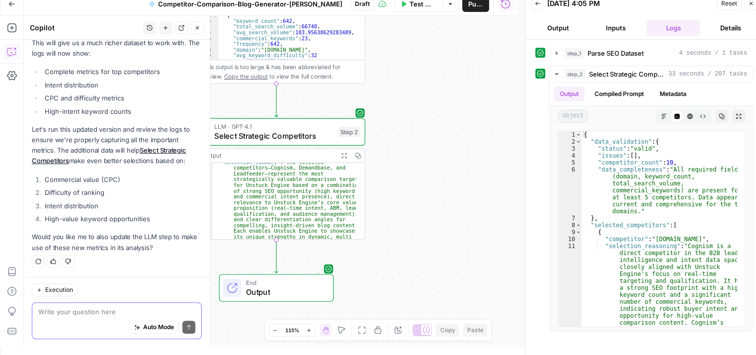
scroll to position [589, 0]
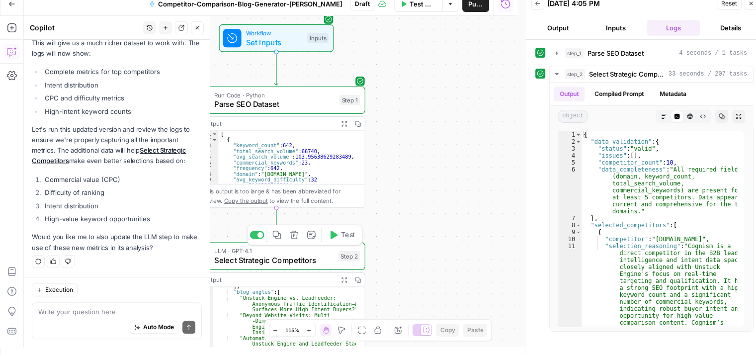
click at [281, 261] on span "Select Strategic Competitors" at bounding box center [273, 259] width 119 height 11
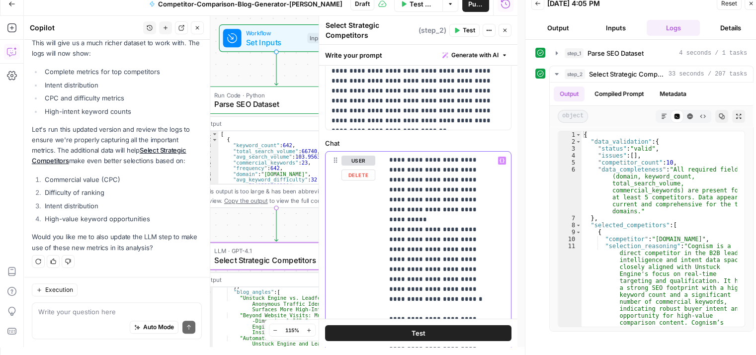
scroll to position [201, 0]
click at [68, 316] on div "Auto Mode Send" at bounding box center [116, 327] width 157 height 22
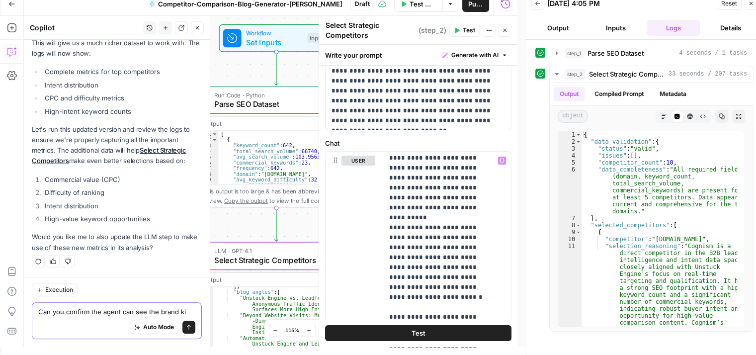
type textarea "Can you confirm the agent can see the brand kit"
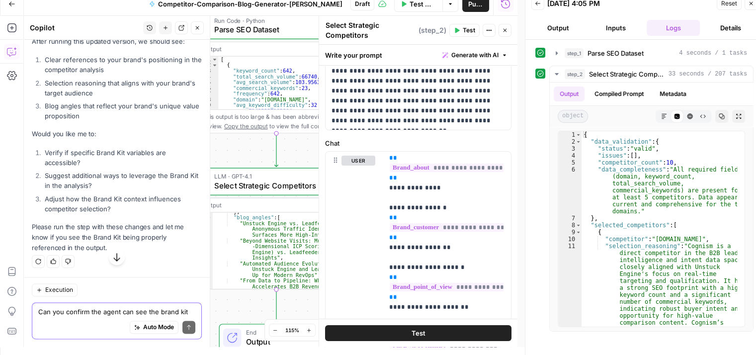
scroll to position [9116, 0]
click at [178, 22] on span "Apply" at bounding box center [182, 17] width 16 height 9
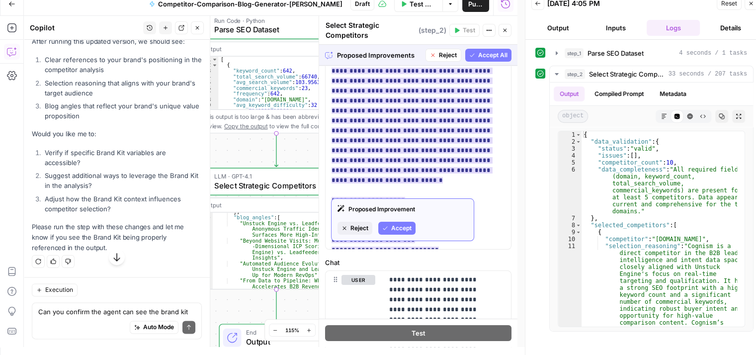
scroll to position [199, 0]
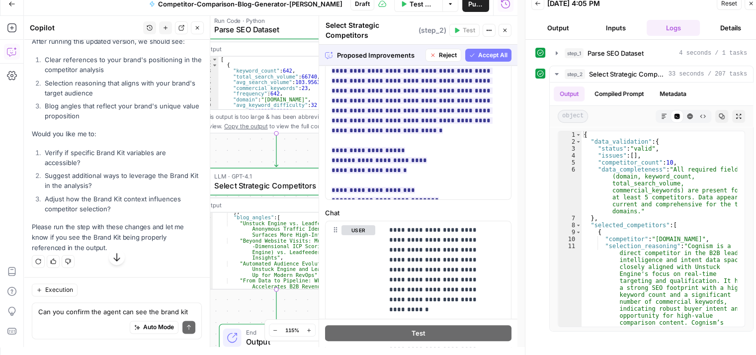
click at [480, 52] on span "Accept All" at bounding box center [492, 55] width 29 height 9
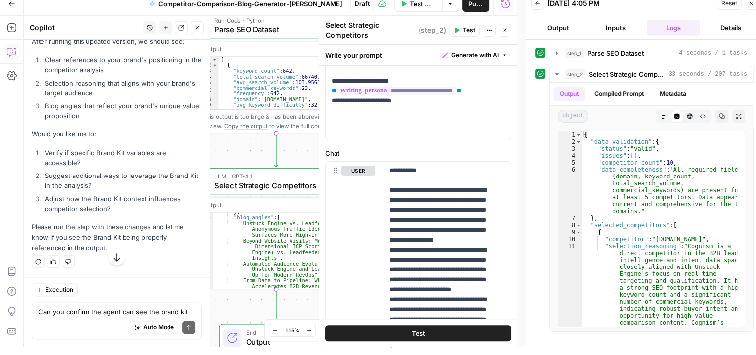
scroll to position [0, 0]
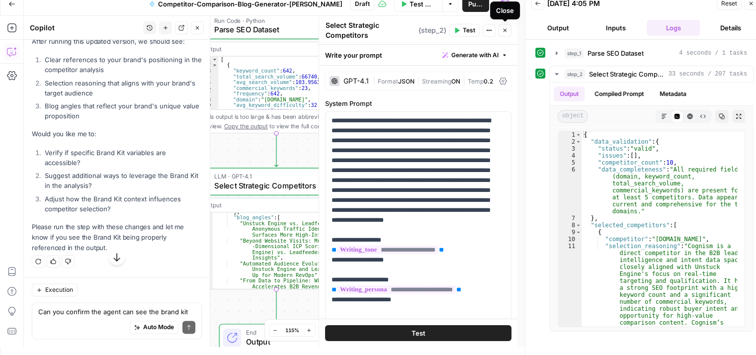
click at [506, 32] on icon "button" at bounding box center [505, 30] width 6 height 6
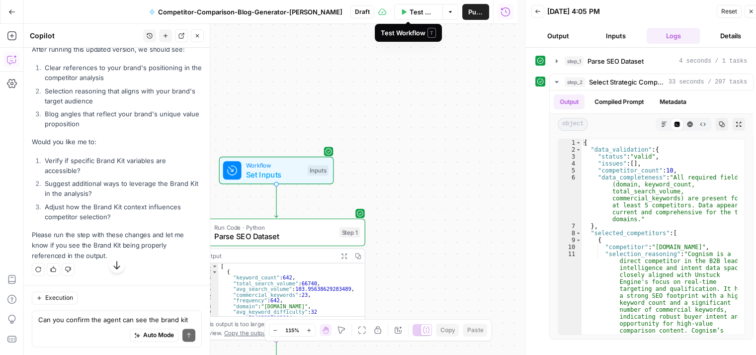
click at [409, 11] on span "Test Workflow" at bounding box center [422, 12] width 27 height 10
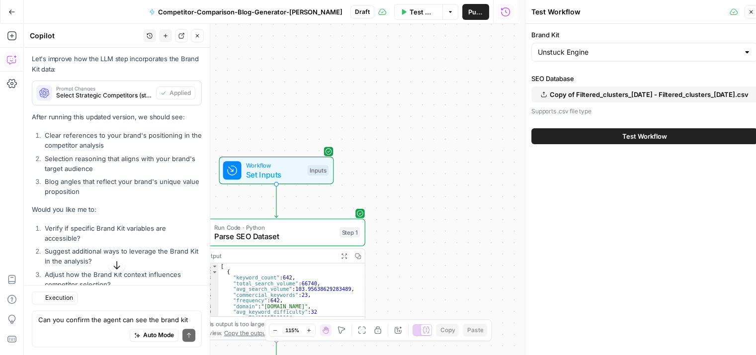
scroll to position [9132, 0]
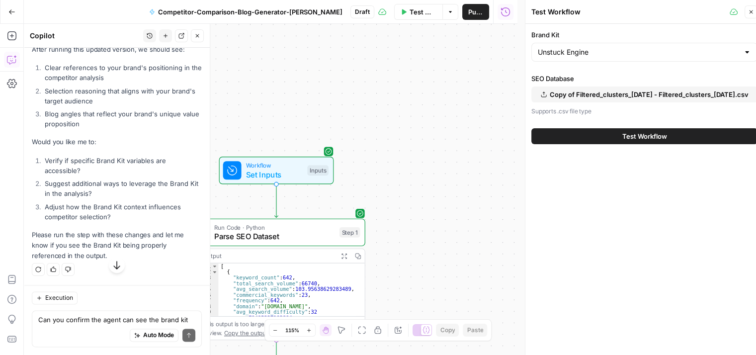
click at [623, 137] on span "Test Workflow" at bounding box center [644, 136] width 45 height 10
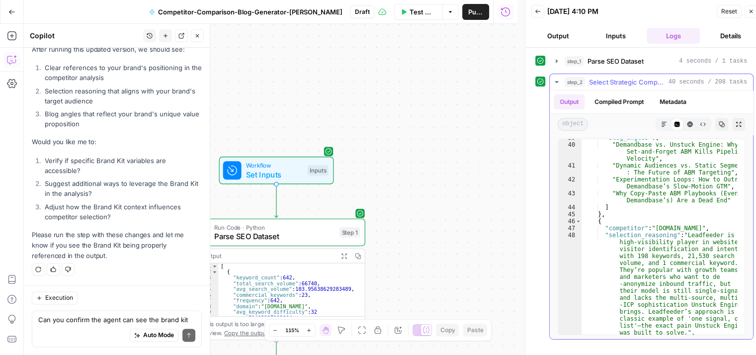
scroll to position [805, 0]
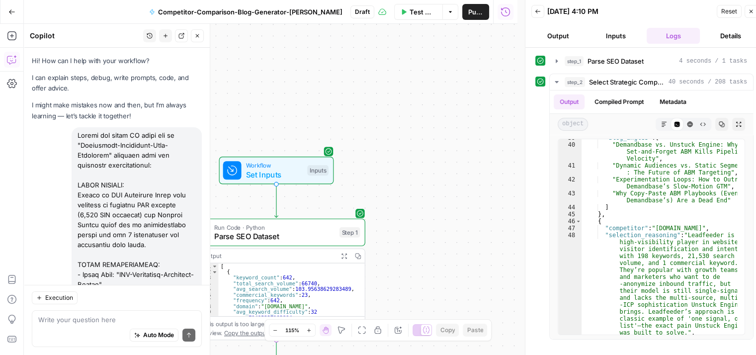
scroll to position [805, 0]
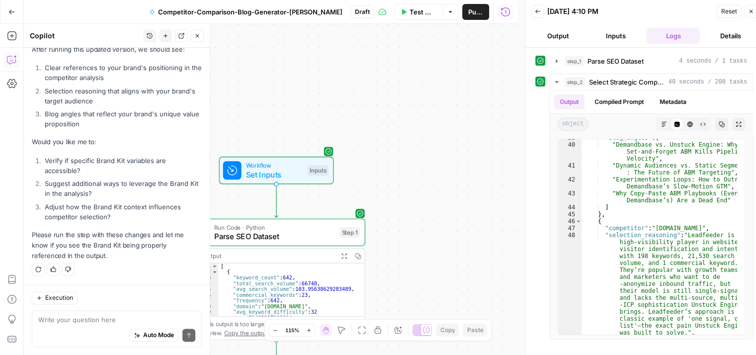
click at [253, 13] on span "Competitor-Comparison-Blog-Generator-[PERSON_NAME]" at bounding box center [250, 12] width 184 height 10
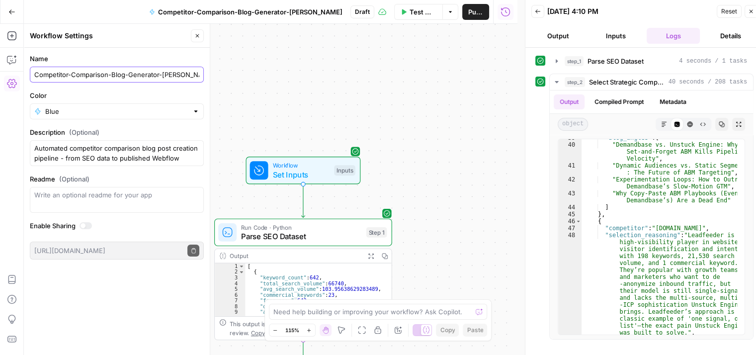
click at [81, 74] on input "Competitor-Comparison-Blog-Generator-[PERSON_NAME]" at bounding box center [116, 75] width 165 height 10
